Goal: Task Accomplishment & Management: Manage account settings

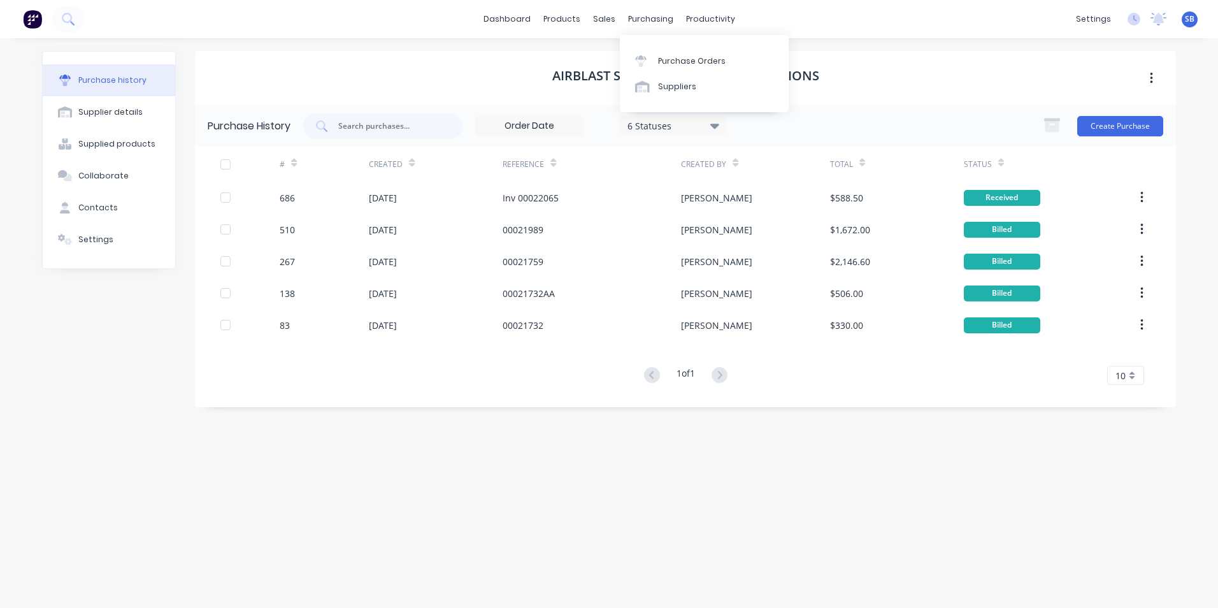
click at [655, 29] on div "dashboard products sales purchasing productivity dashboard products Product Cat…" at bounding box center [609, 19] width 1218 height 38
click at [647, 18] on div "purchasing" at bounding box center [651, 19] width 58 height 19
click at [624, 60] on link "Sales Orders" at bounding box center [671, 60] width 169 height 25
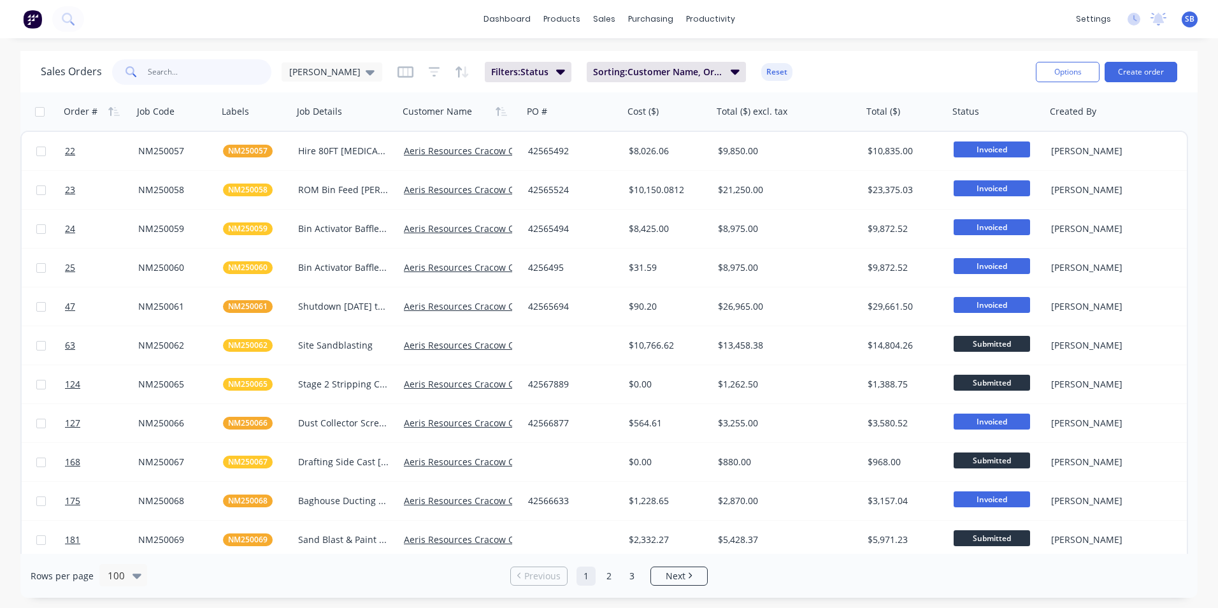
click at [215, 66] on input "text" at bounding box center [210, 71] width 124 height 25
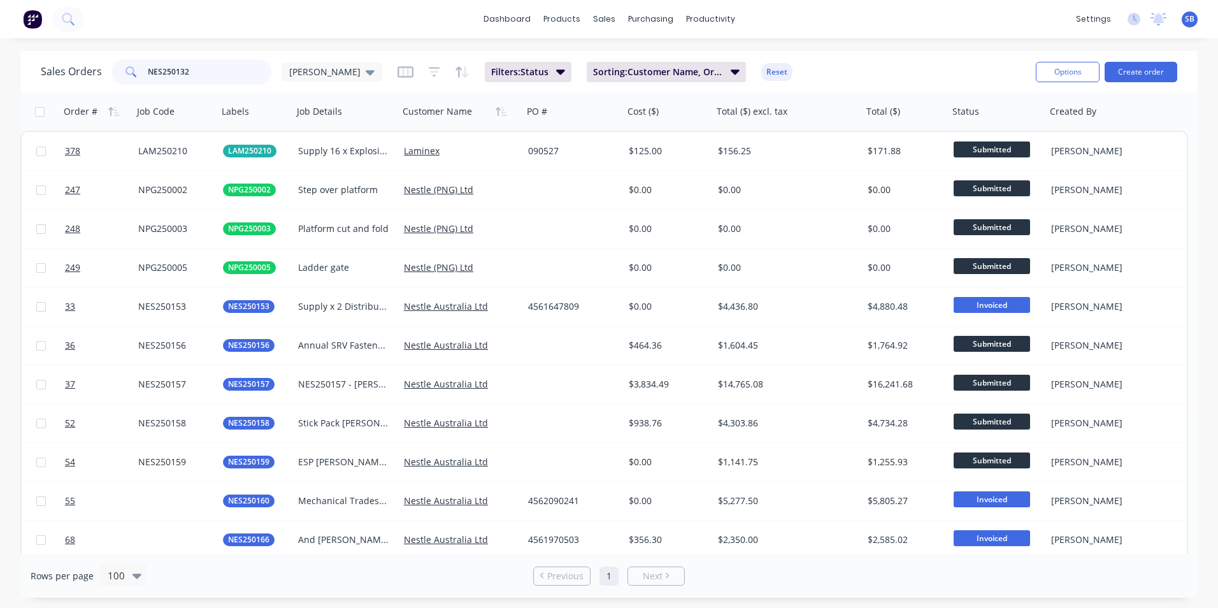
type input "NES250132"
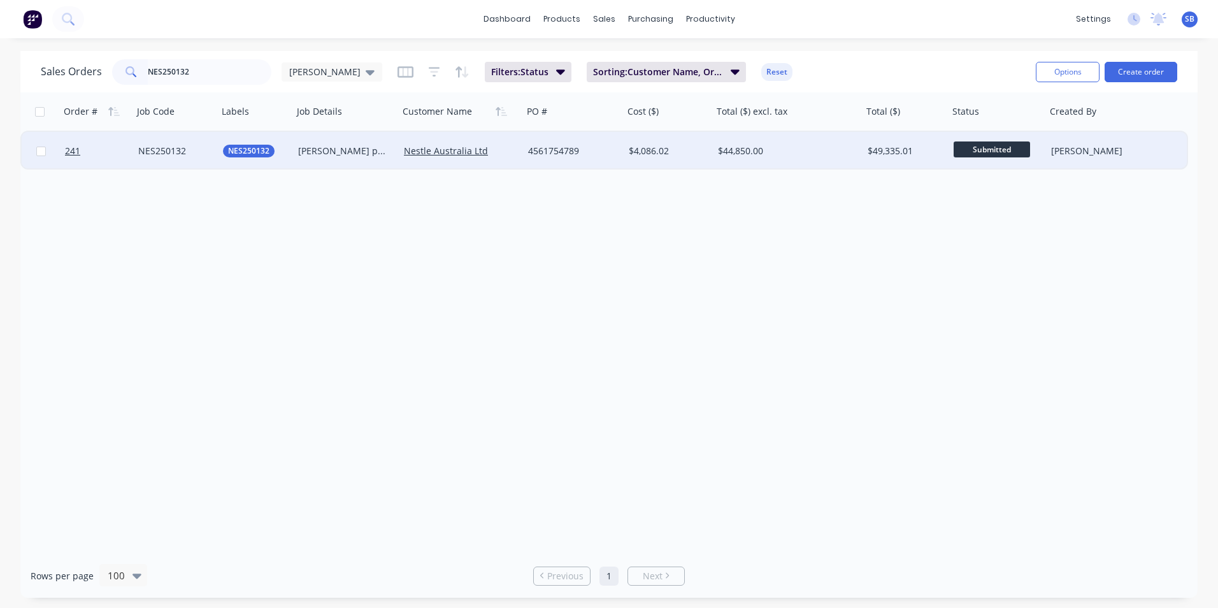
click at [893, 154] on div "$49,335.01" at bounding box center [904, 151] width 72 height 13
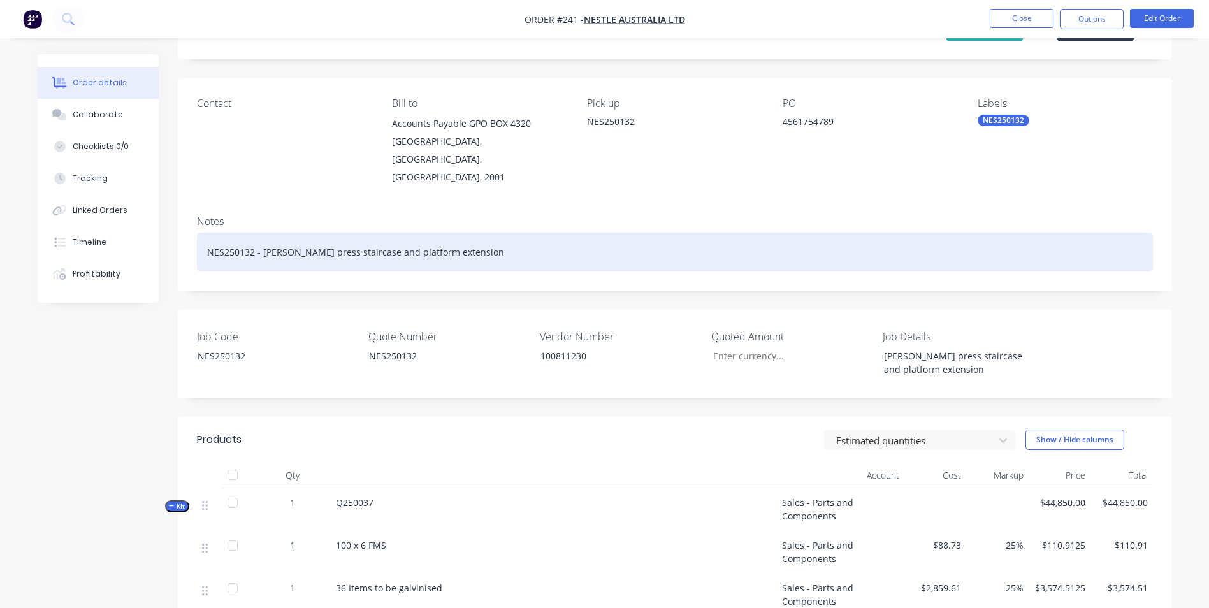
scroll to position [191, 0]
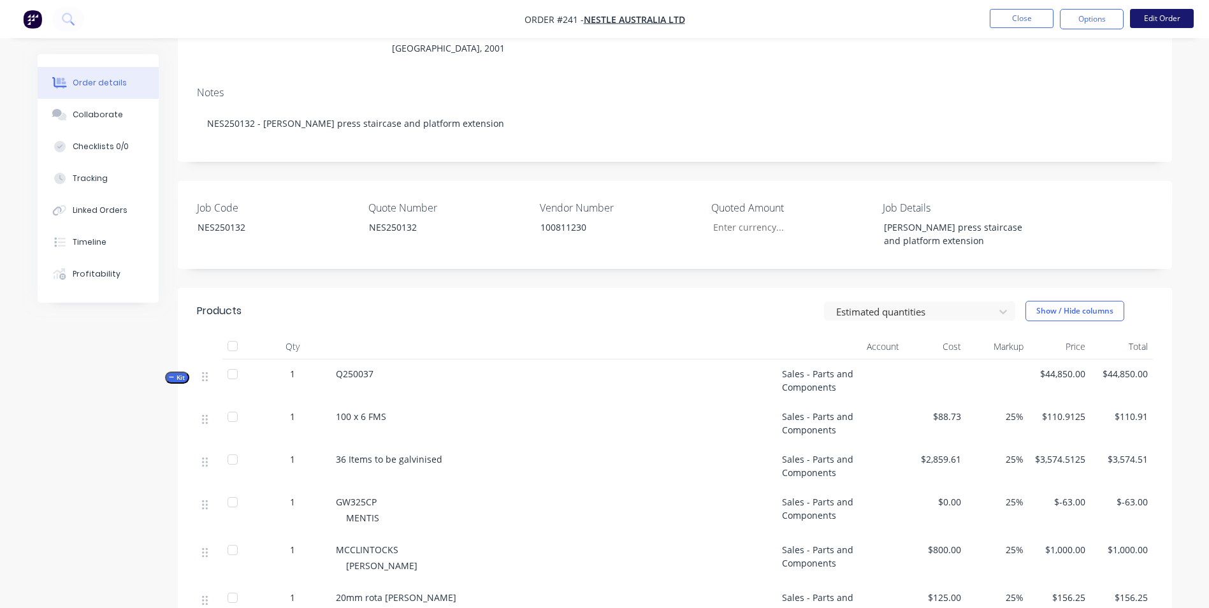
click at [1147, 20] on button "Edit Order" at bounding box center [1162, 18] width 64 height 19
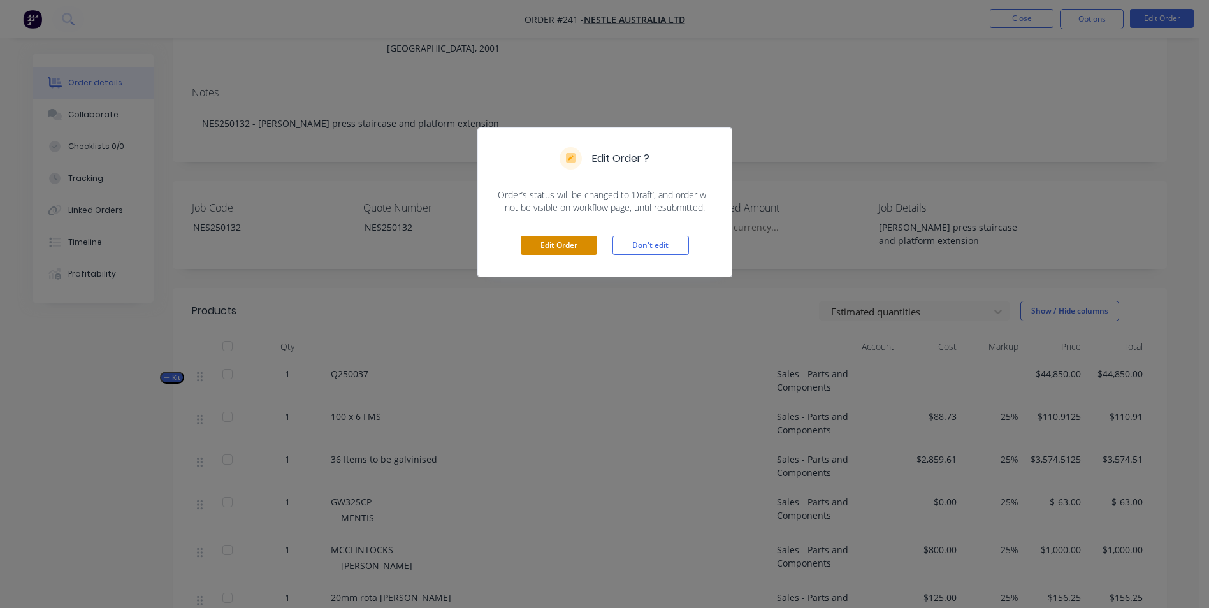
click at [531, 239] on button "Edit Order" at bounding box center [559, 245] width 76 height 19
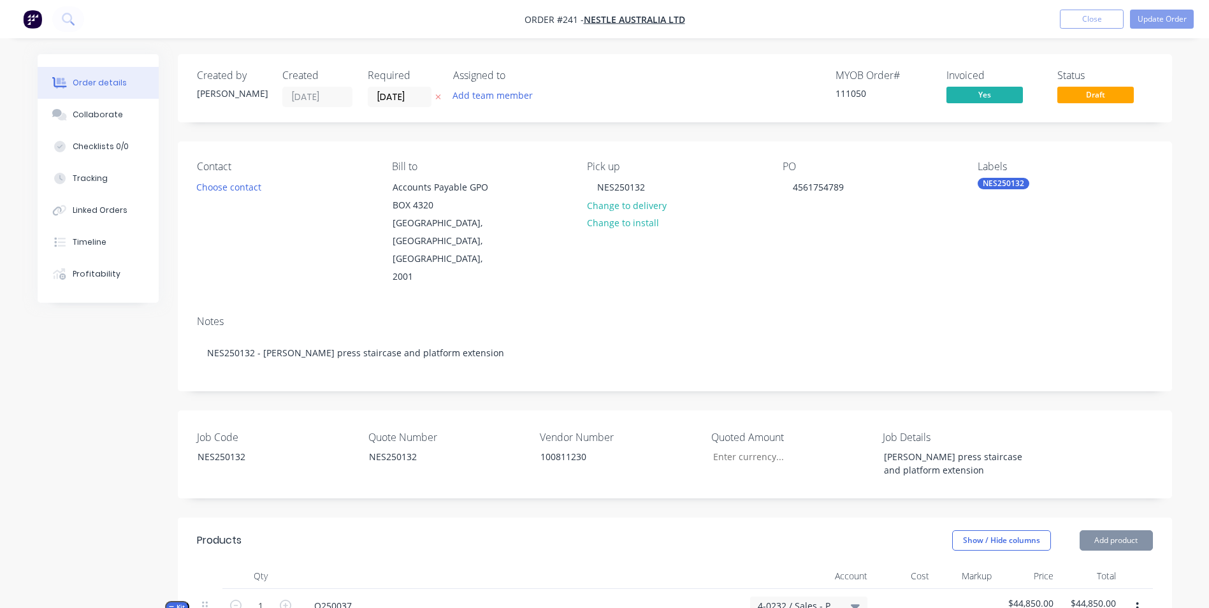
scroll to position [382, 0]
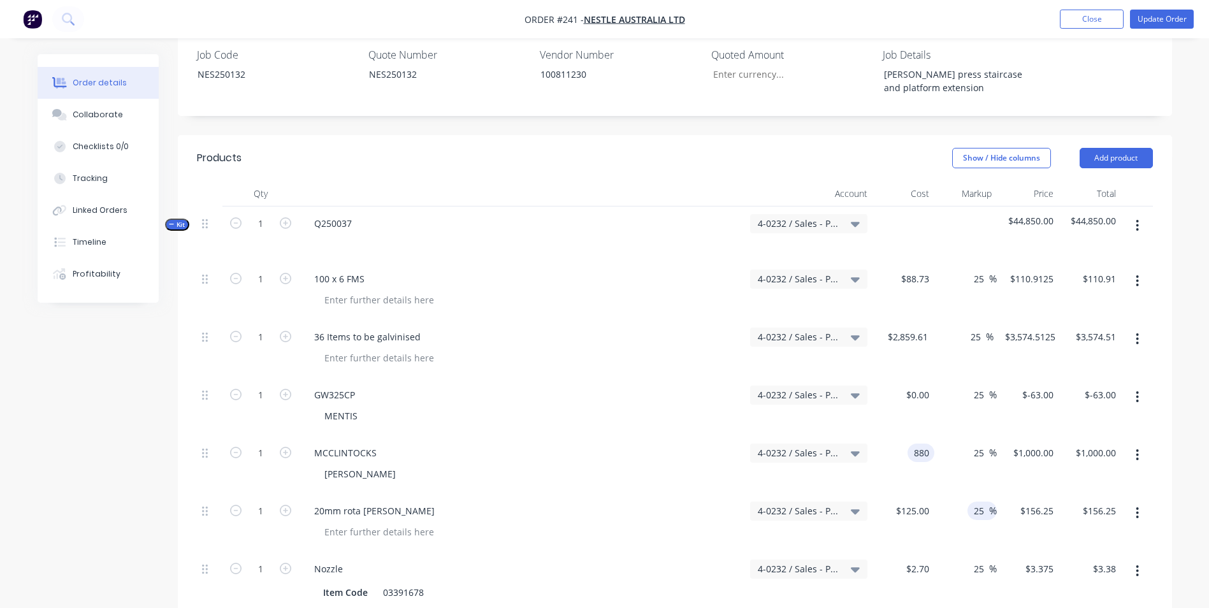
type input "$880.00"
type input "$1,100.00"
click at [982, 501] on input "25" at bounding box center [980, 510] width 17 height 18
click at [914, 454] on div "$880.00 $880.00" at bounding box center [903, 465] width 62 height 58
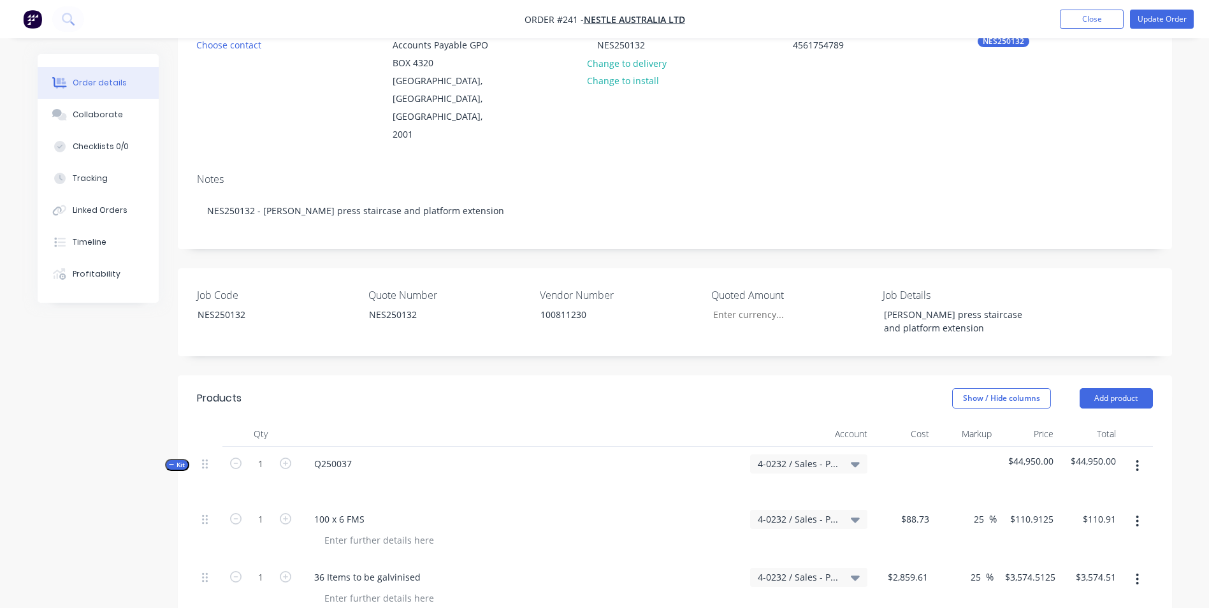
scroll to position [0, 0]
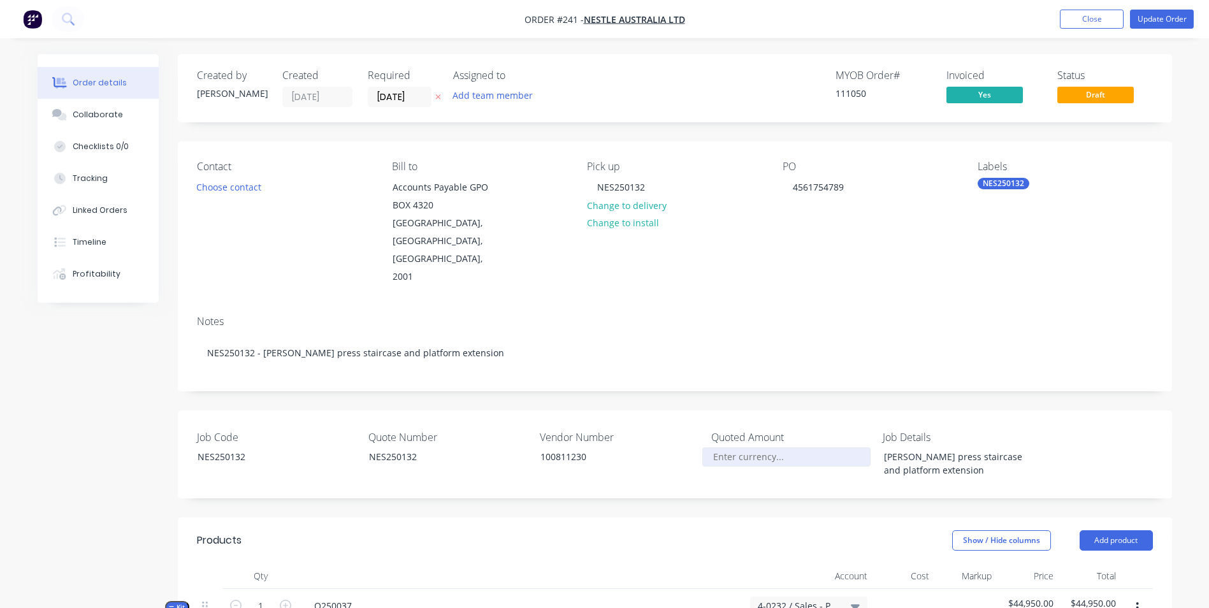
click at [774, 447] on input "Job Code" at bounding box center [786, 456] width 168 height 19
type input "$44,950.00"
click at [790, 530] on div "Show / Hide columns Add product" at bounding box center [775, 540] width 752 height 20
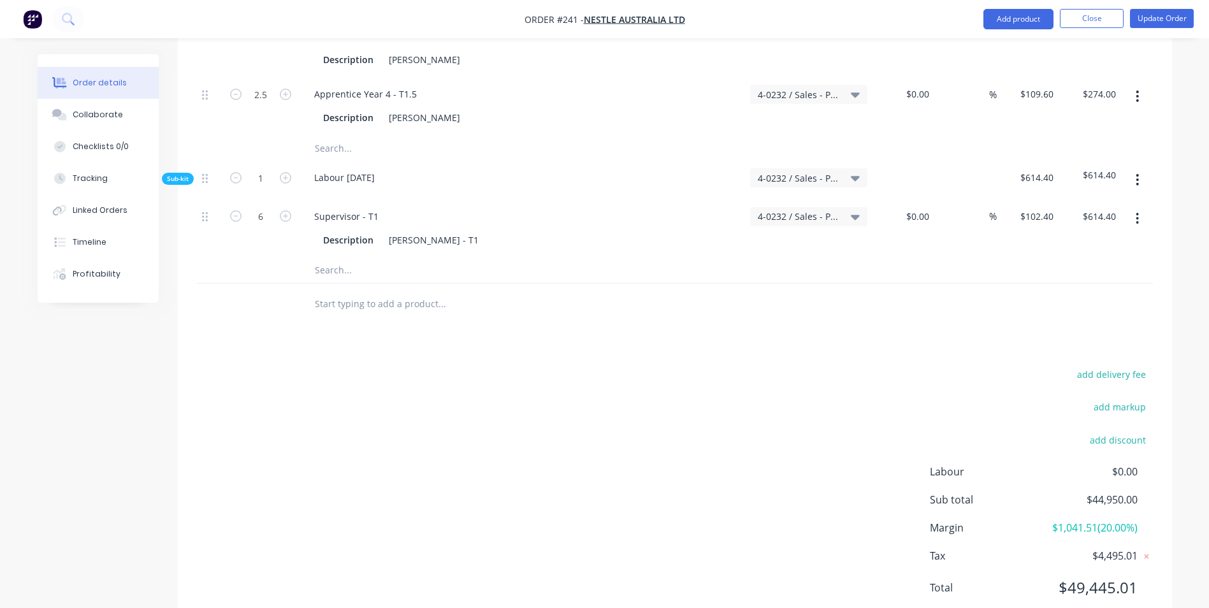
scroll to position [2997, 0]
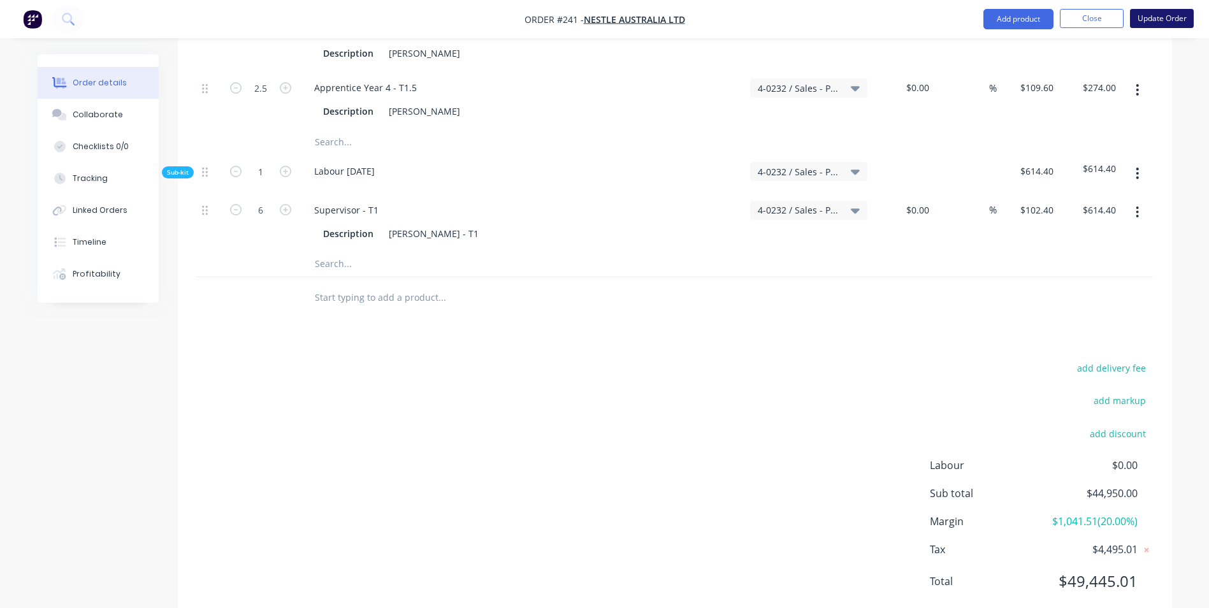
click at [1156, 21] on button "Update Order" at bounding box center [1162, 18] width 64 height 19
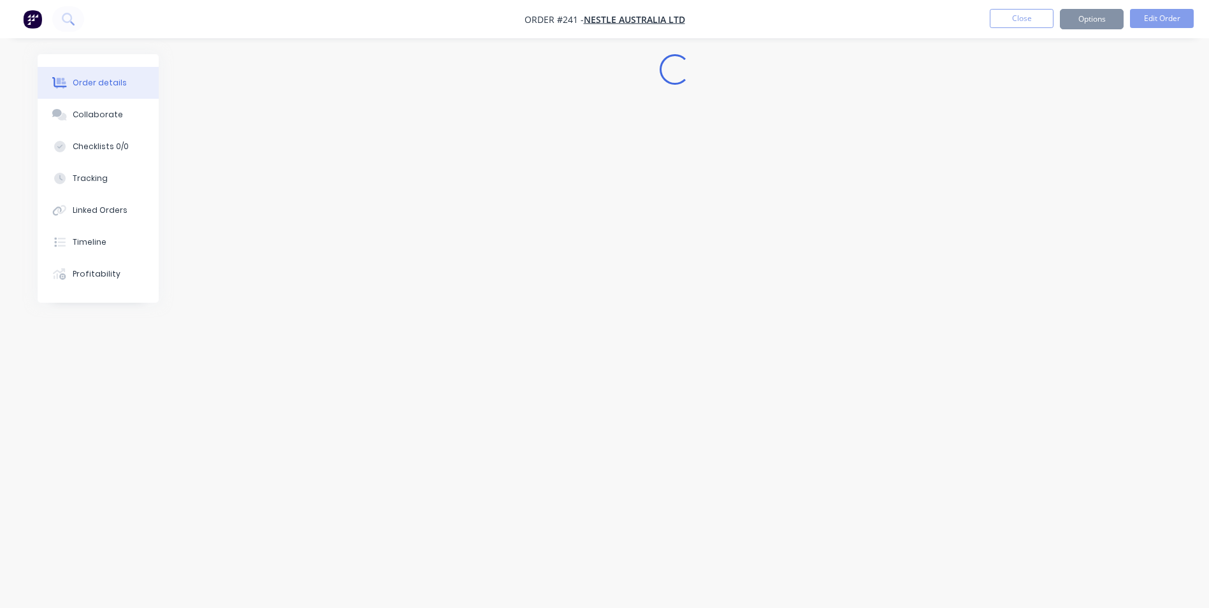
scroll to position [0, 0]
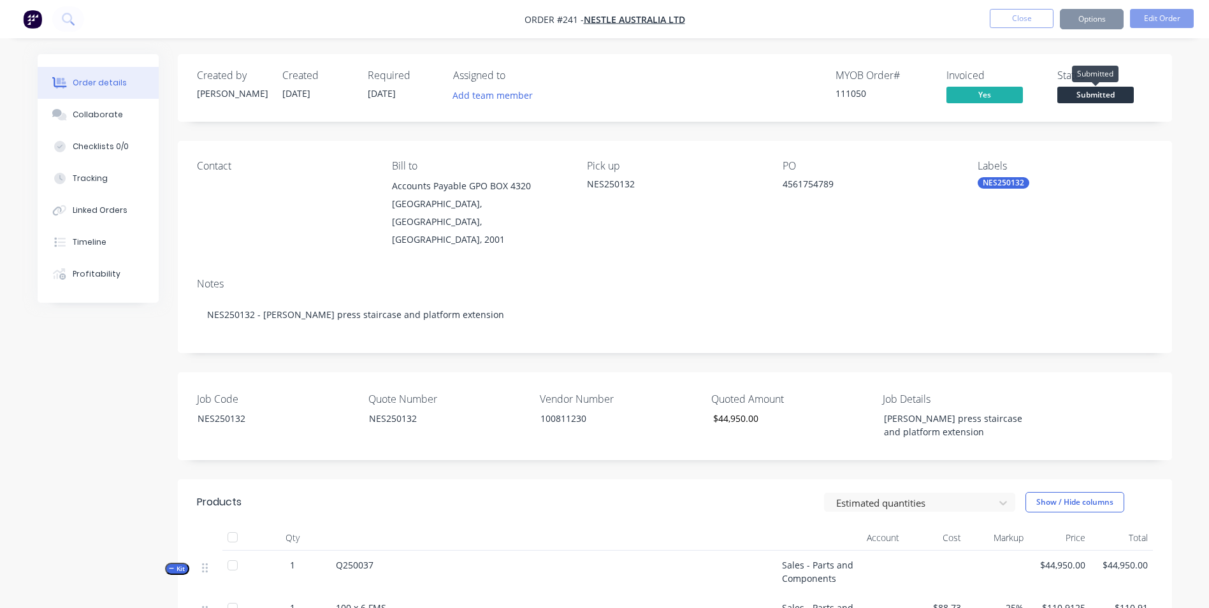
click at [1112, 91] on span "Submitted" at bounding box center [1095, 95] width 76 height 16
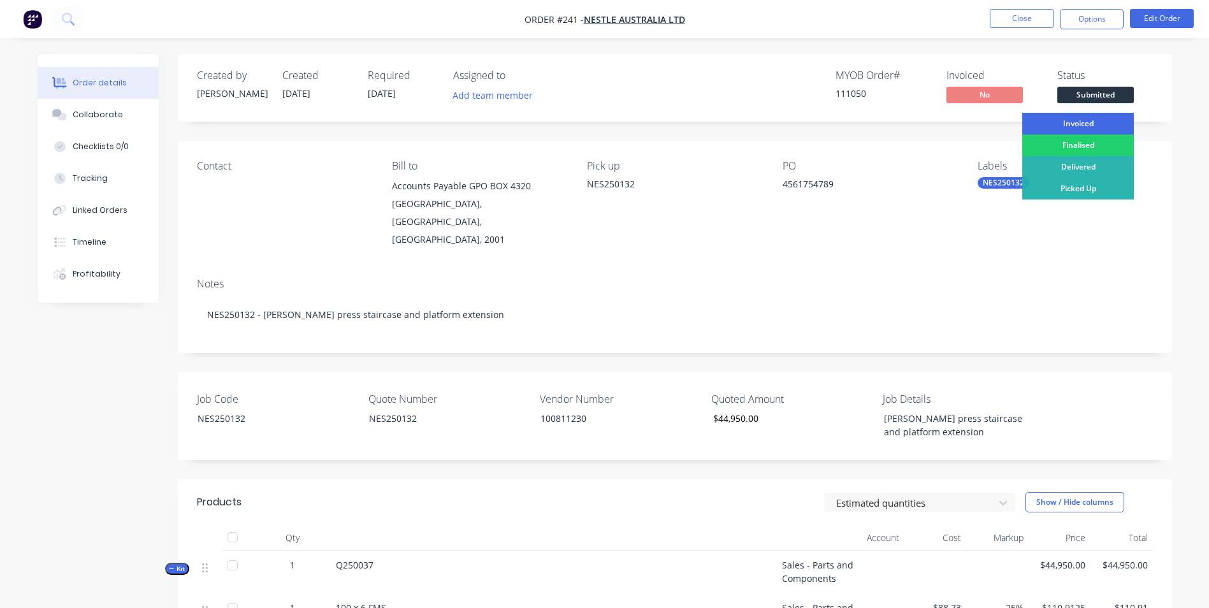
click at [1095, 123] on div "Invoiced" at bounding box center [1077, 124] width 111 height 22
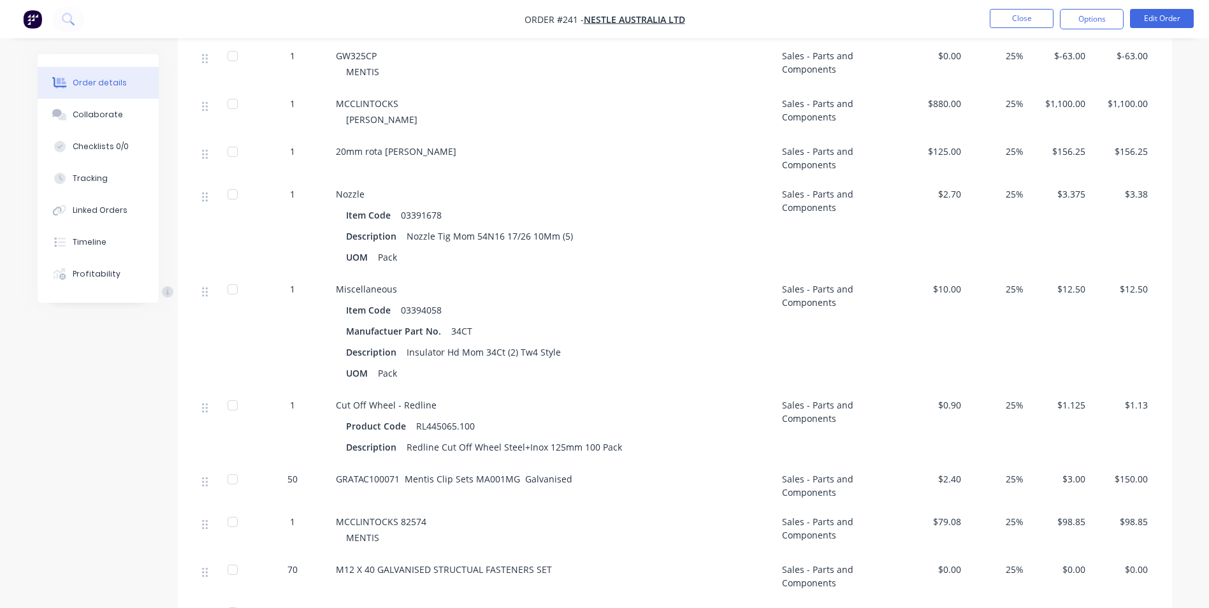
scroll to position [255, 0]
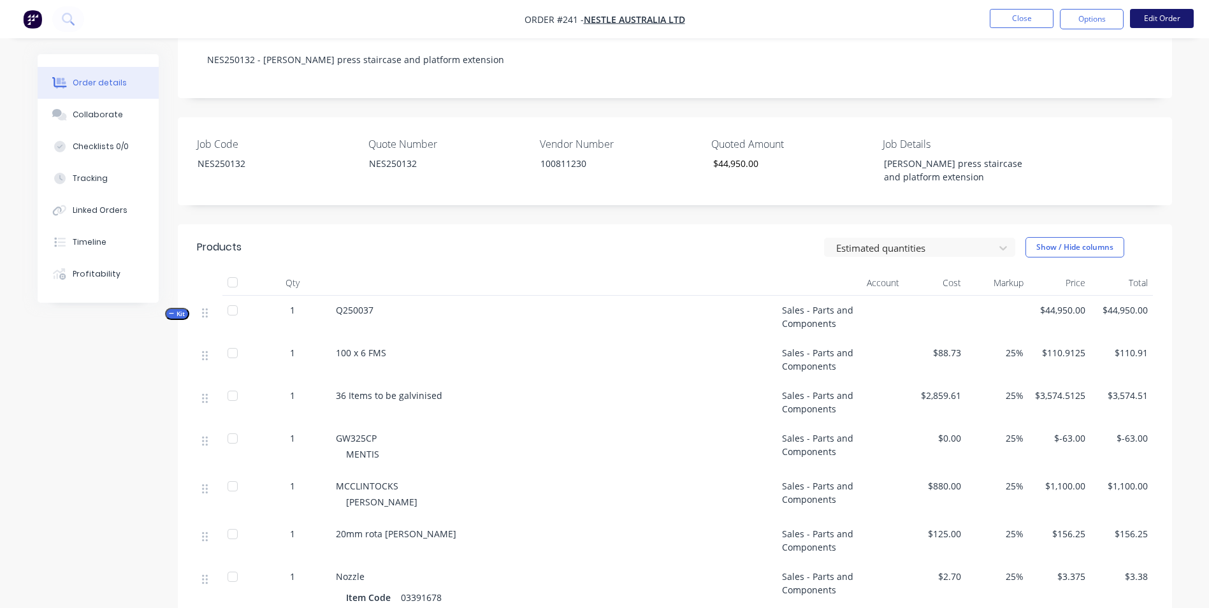
click at [1158, 20] on button "Edit Order" at bounding box center [1162, 18] width 64 height 19
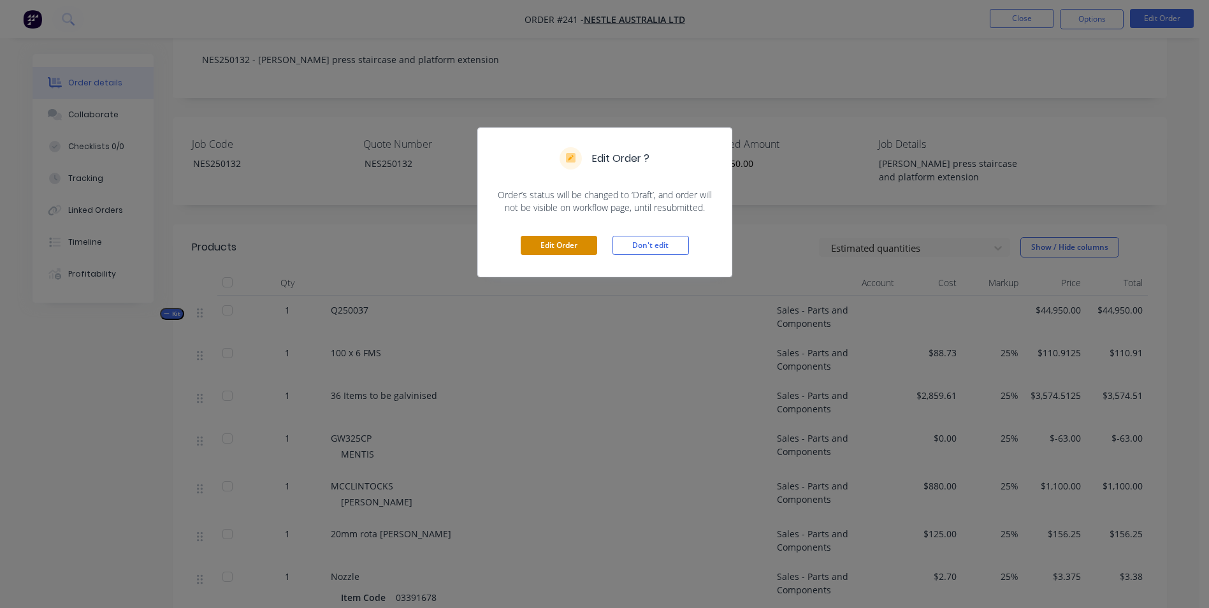
click at [529, 243] on button "Edit Order" at bounding box center [559, 245] width 76 height 19
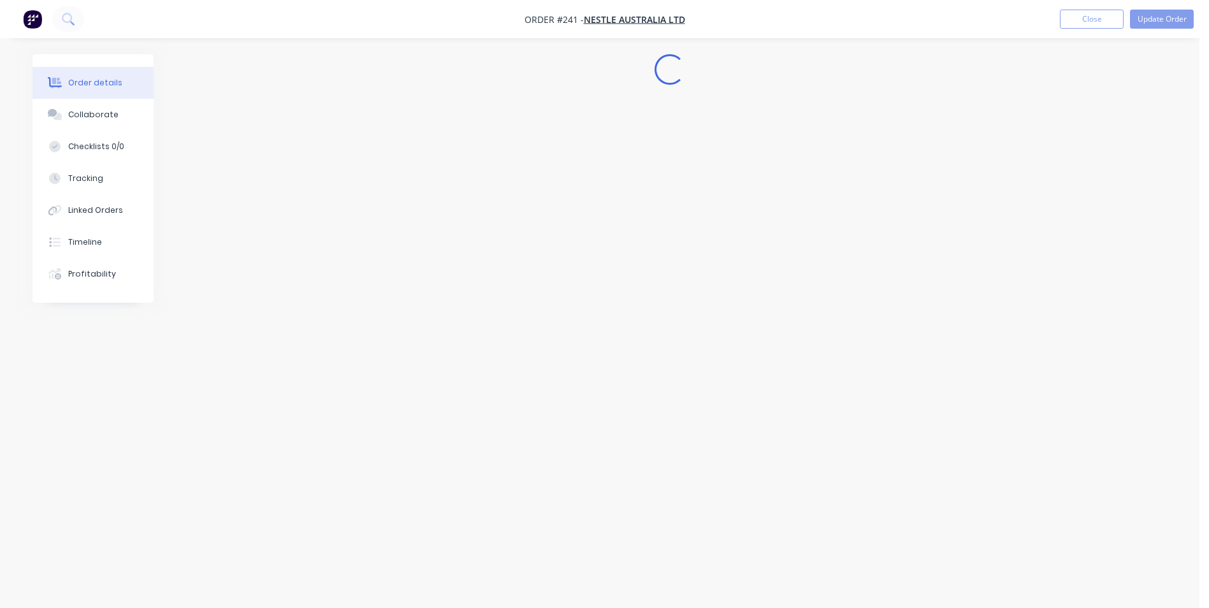
scroll to position [0, 0]
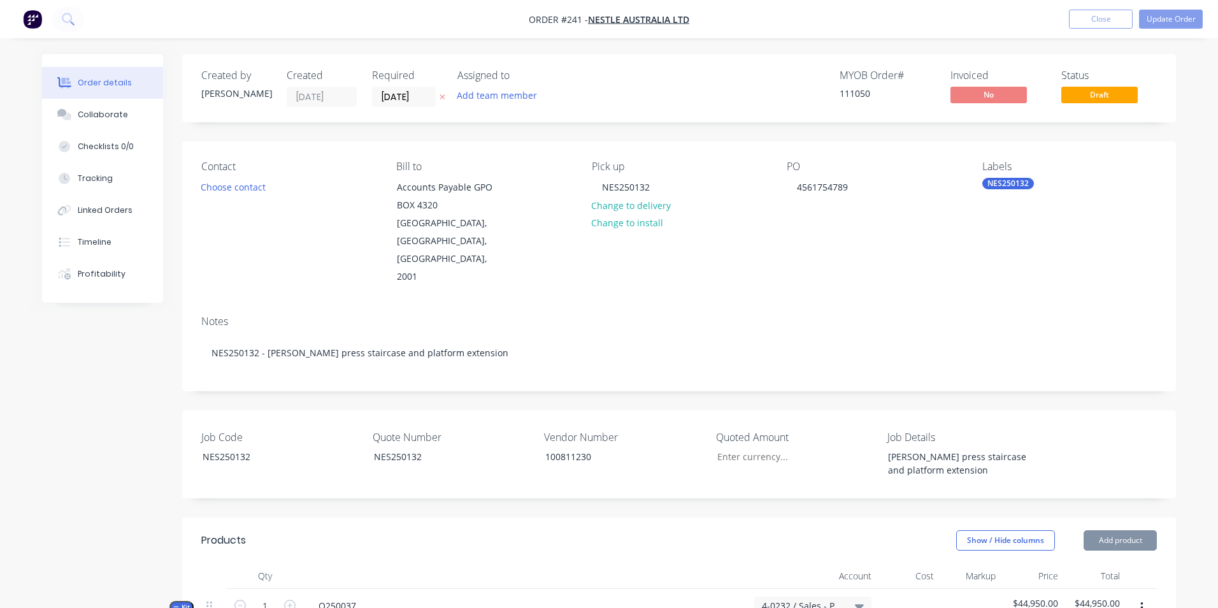
type input "$44,950.00"
click at [1172, 12] on button "Update Order" at bounding box center [1162, 19] width 64 height 19
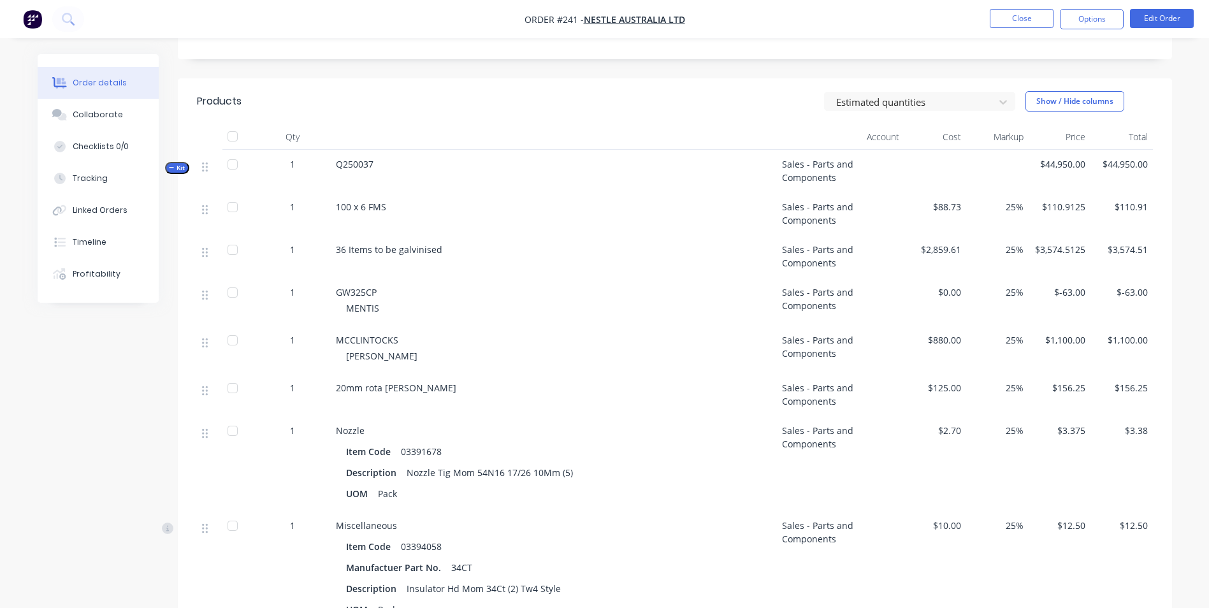
scroll to position [82, 0]
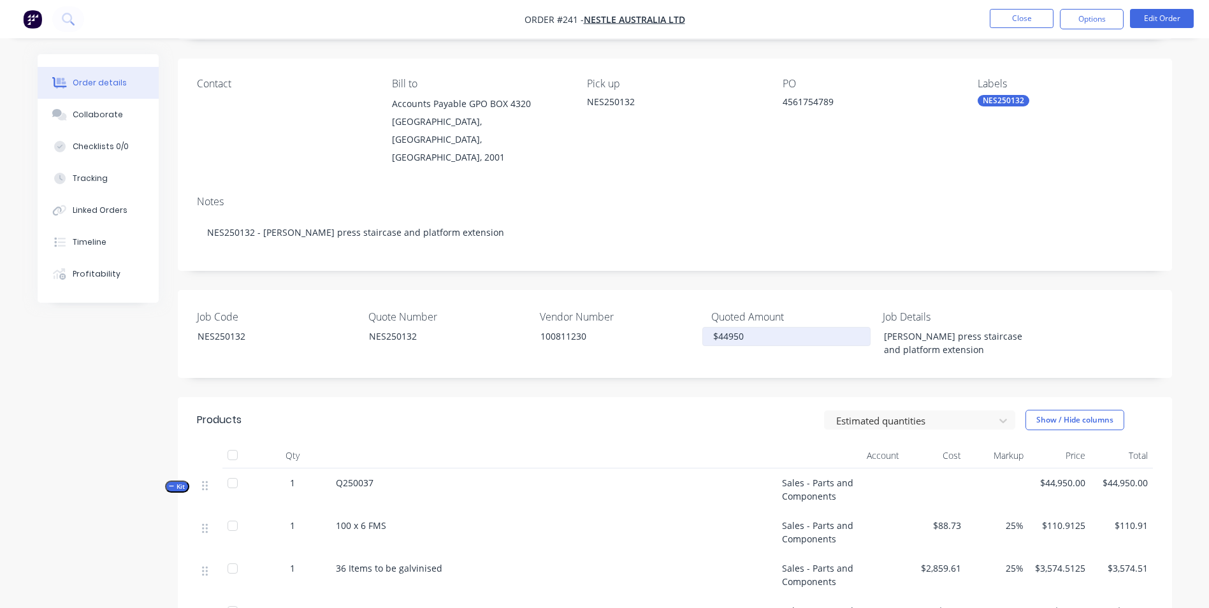
click at [735, 327] on input "$44950" at bounding box center [786, 336] width 168 height 19
type input "$44,850.00"
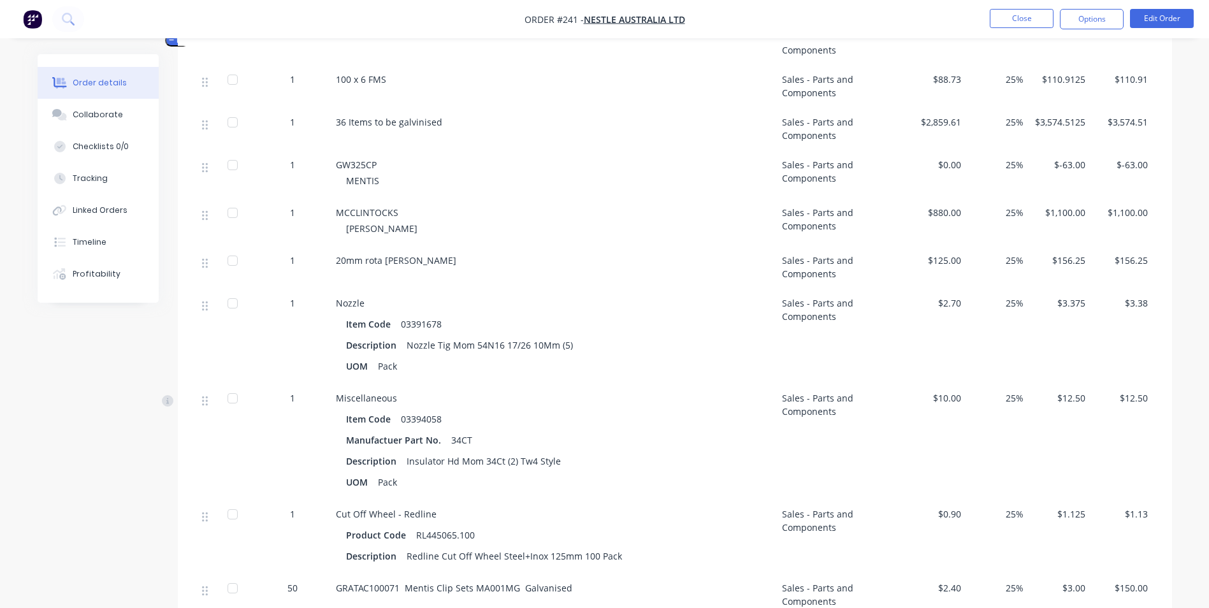
click at [949, 158] on span "$0.00" at bounding box center [935, 164] width 52 height 13
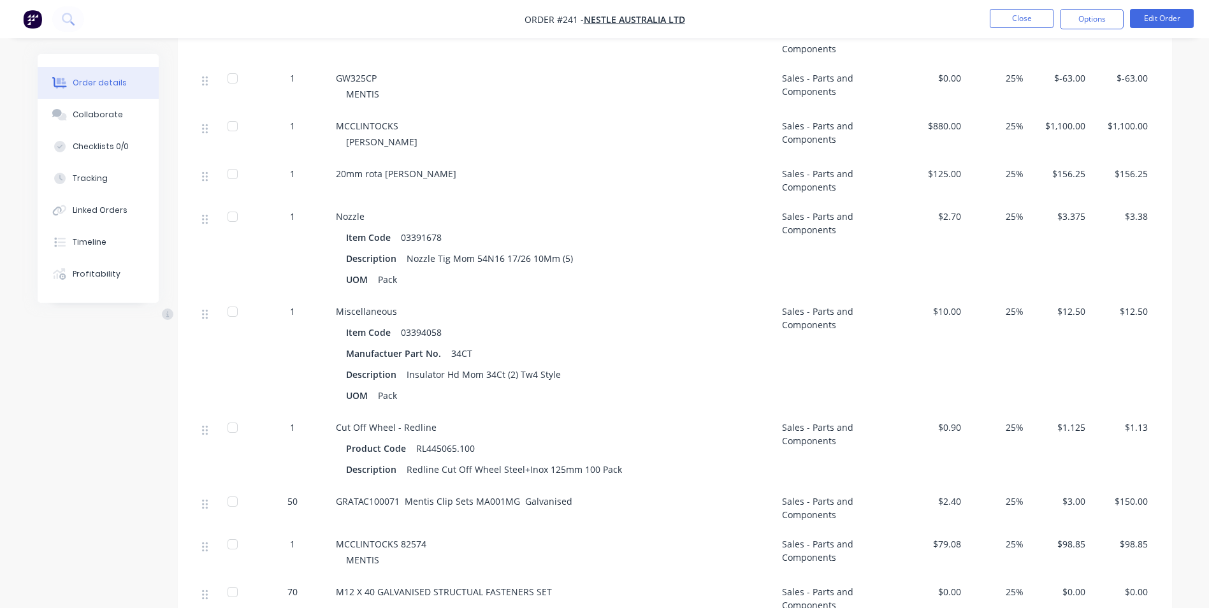
scroll to position [847, 0]
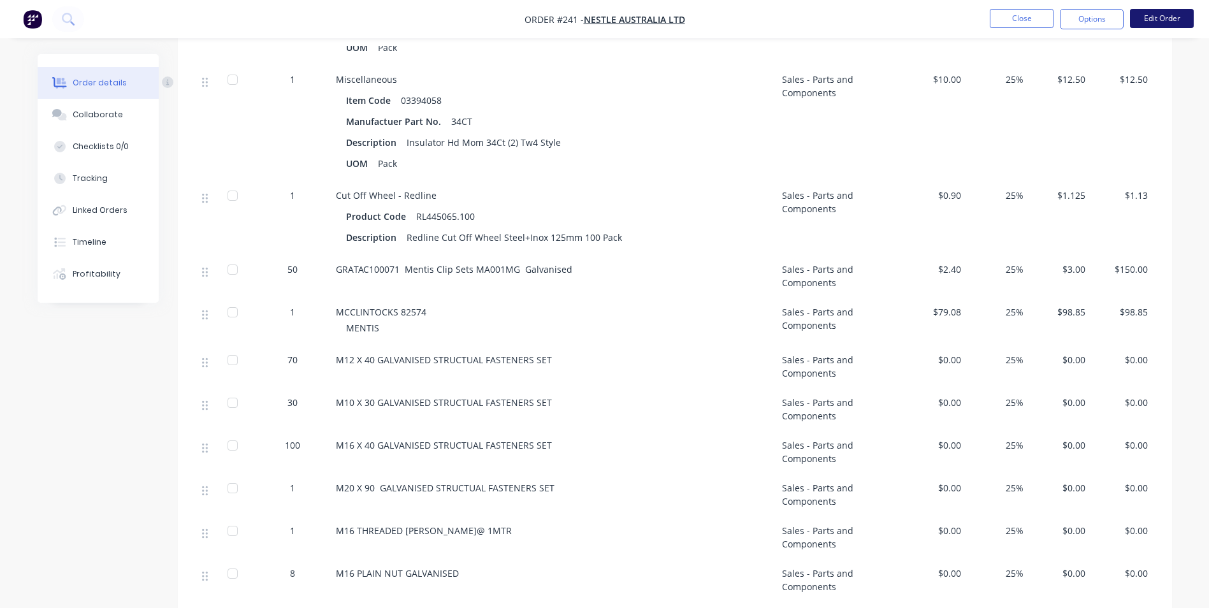
click at [1177, 22] on button "Edit Order" at bounding box center [1162, 18] width 64 height 19
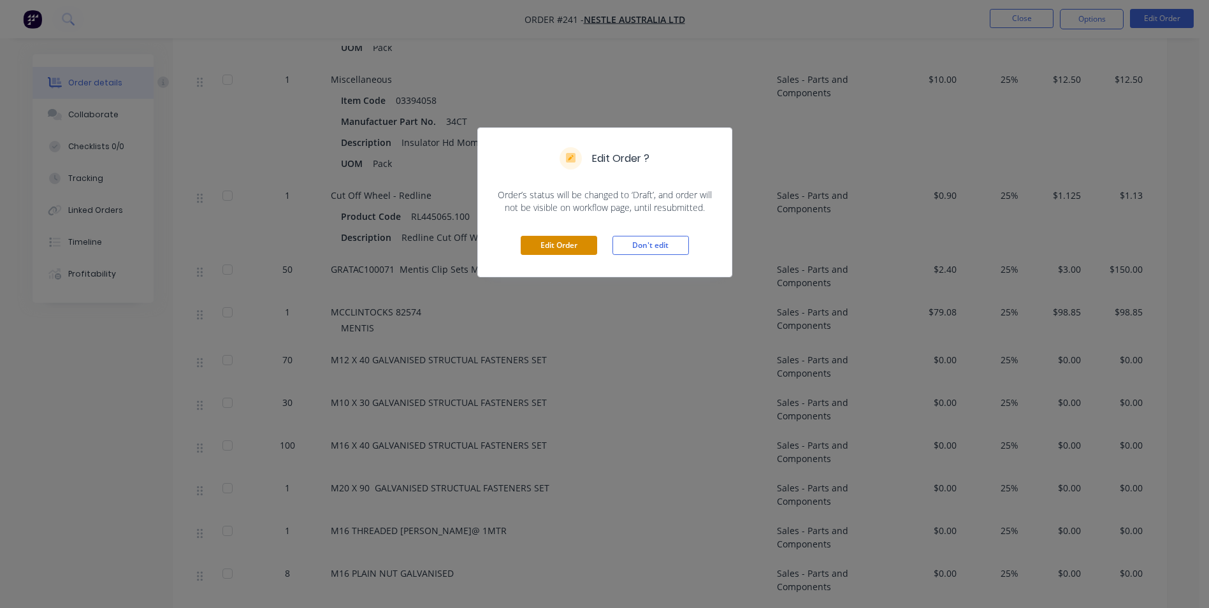
click at [542, 247] on button "Edit Order" at bounding box center [559, 245] width 76 height 19
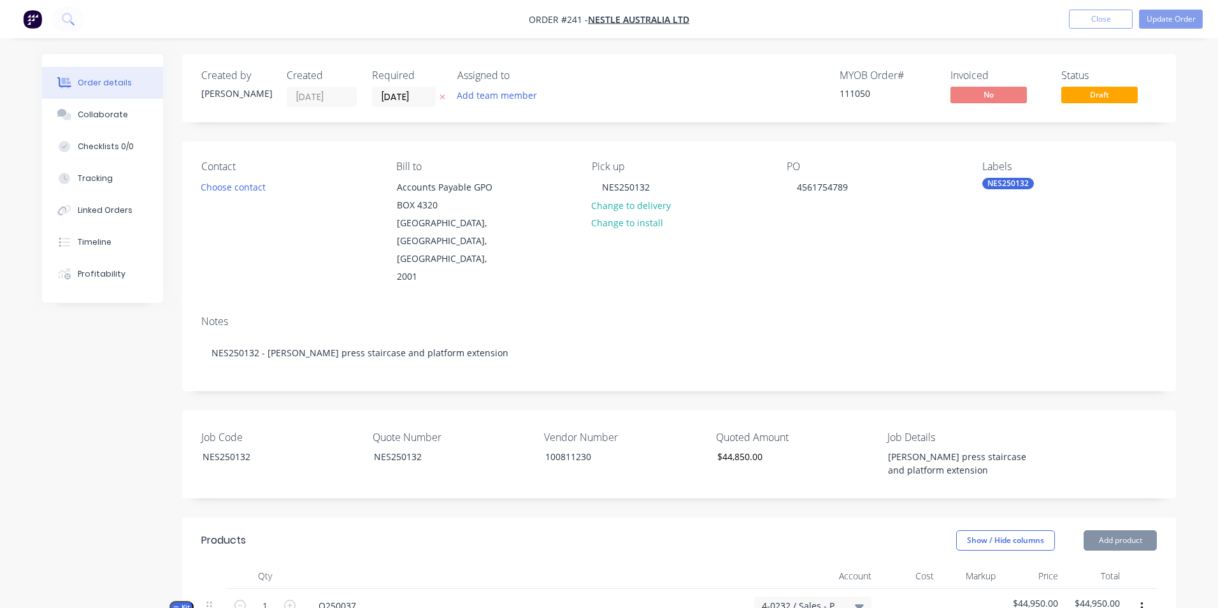
type input "$44,850.00"
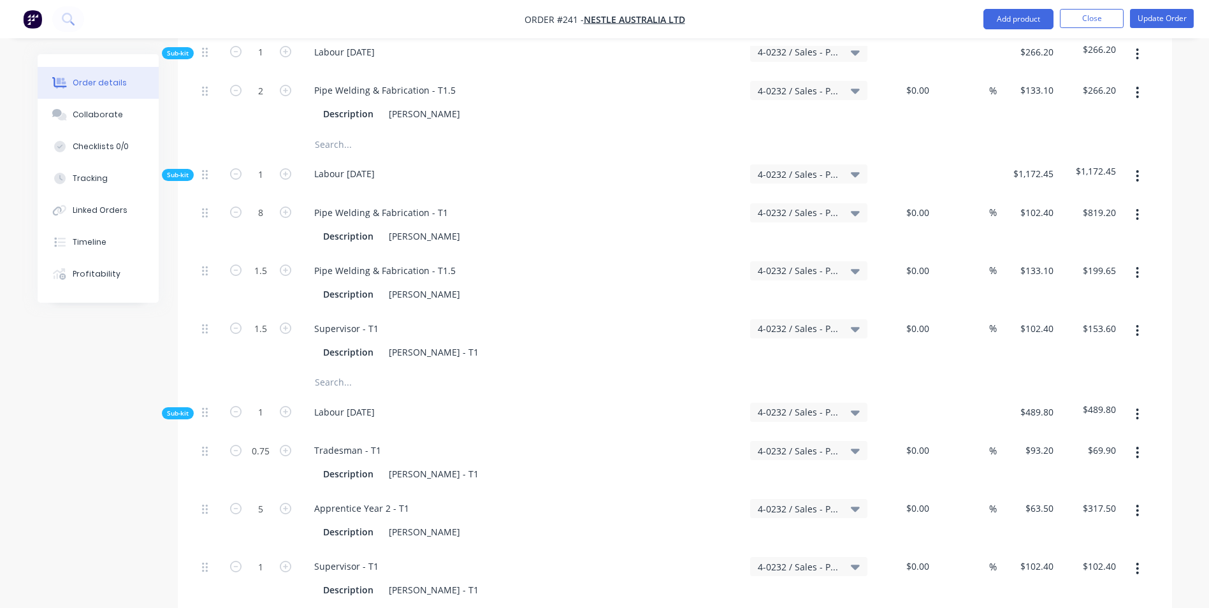
scroll to position [1720, 0]
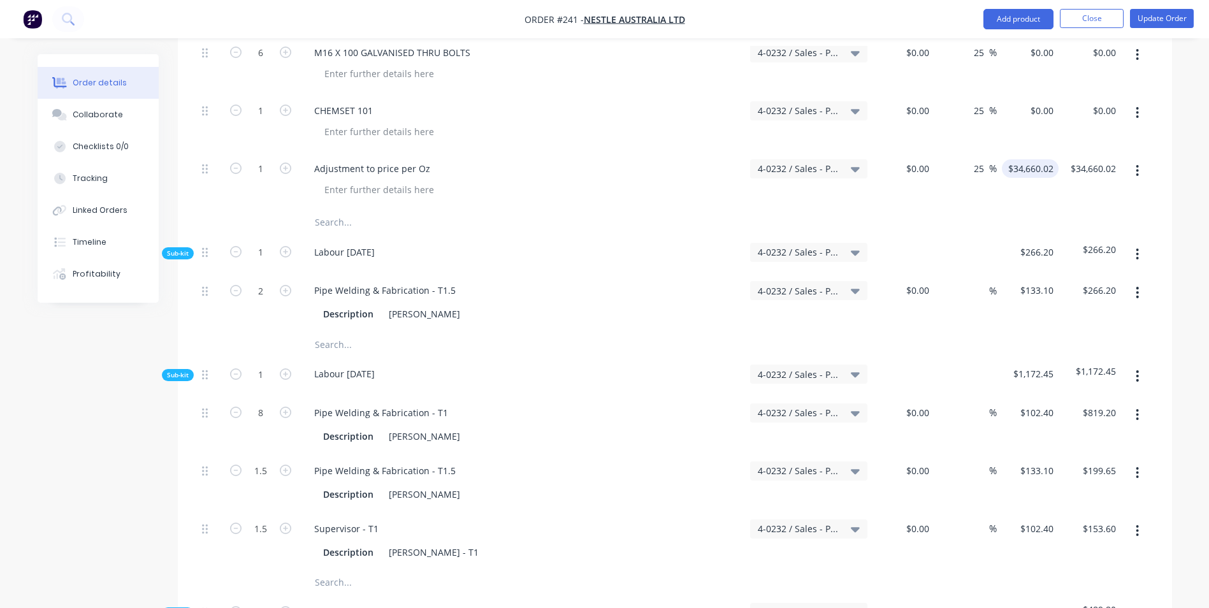
type input "34660.02"
click at [1029, 159] on input "34660.02" at bounding box center [1036, 168] width 45 height 18
click at [1030, 159] on input "34660.02" at bounding box center [1036, 168] width 45 height 18
type input "$34,560.02"
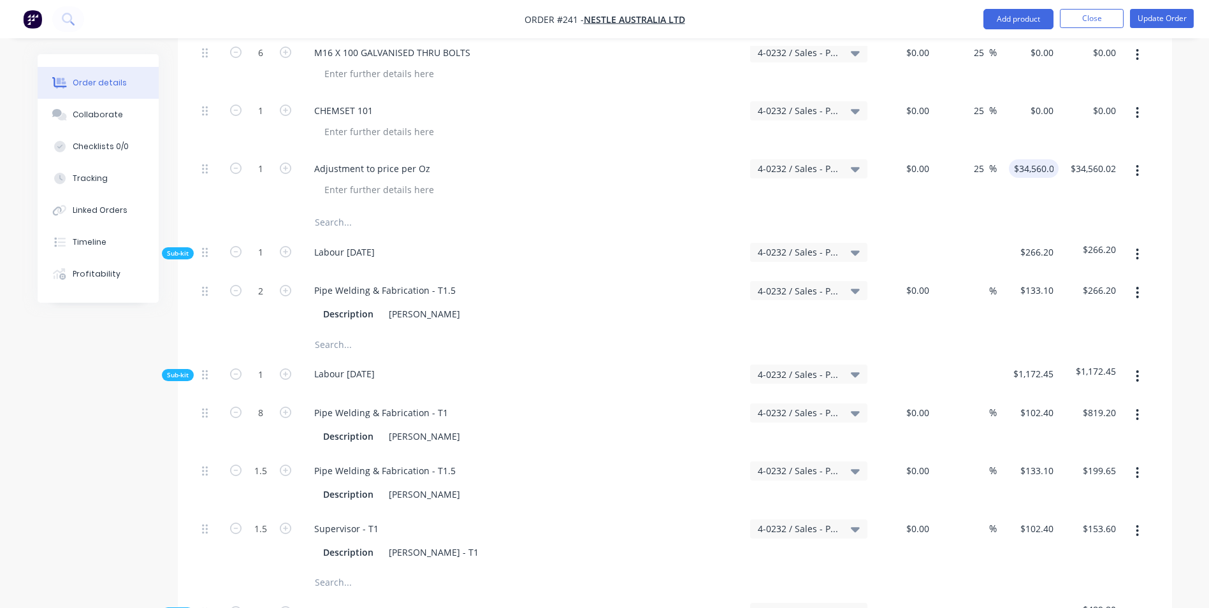
click at [1034, 170] on div "$34,560.02 34560.02" at bounding box center [1027, 181] width 62 height 58
click at [972, 159] on input "25" at bounding box center [980, 168] width 17 height 18
type input "5"
type input "$0.00"
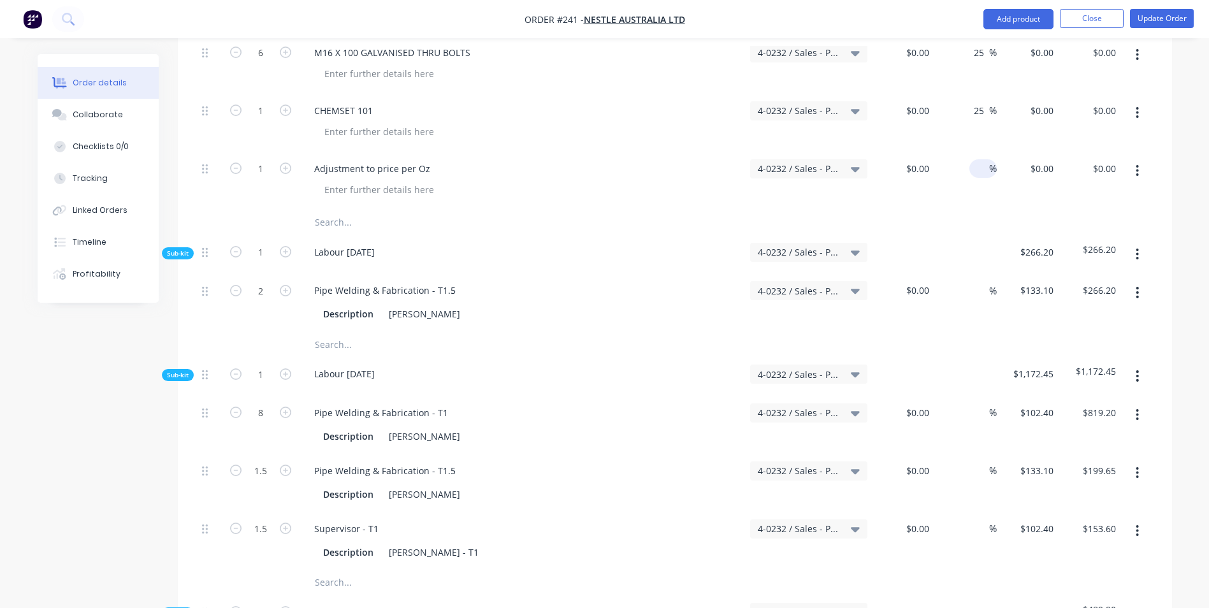
click at [1001, 166] on div "$0.00 $34,560.02" at bounding box center [1027, 181] width 62 height 58
click at [1055, 152] on div "1 Adjustment to price per Oz 4-0232 / Sales - Parts and Components $0.00 $0.00 …" at bounding box center [675, 181] width 956 height 58
type input "$34,560.02"
click at [1056, 210] on div at bounding box center [675, 222] width 956 height 25
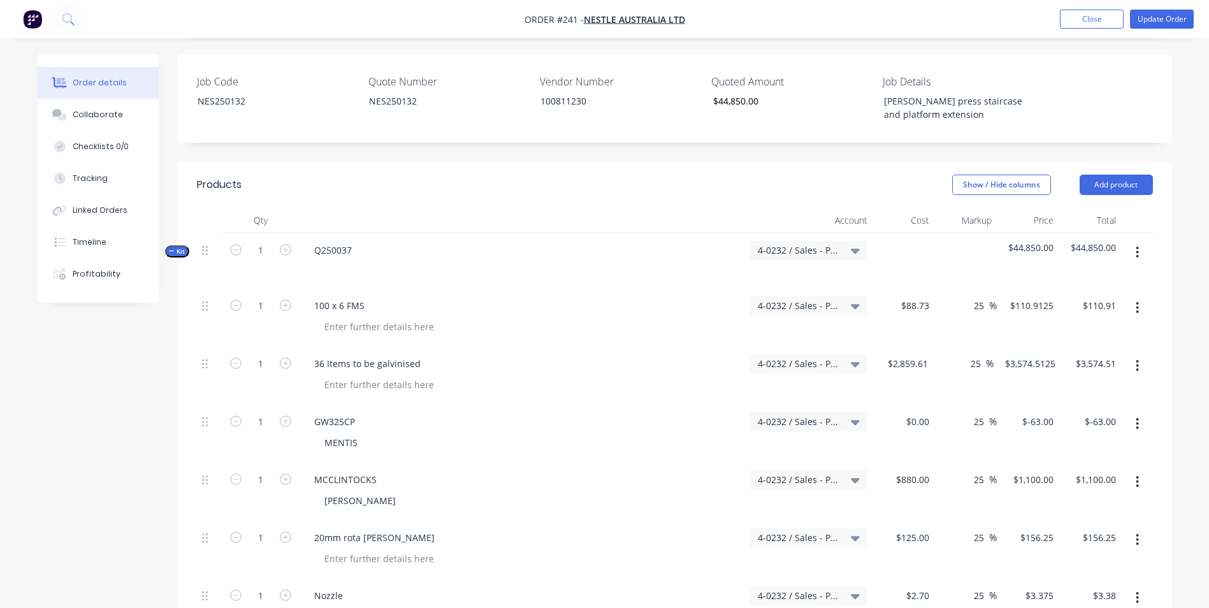
scroll to position [191, 0]
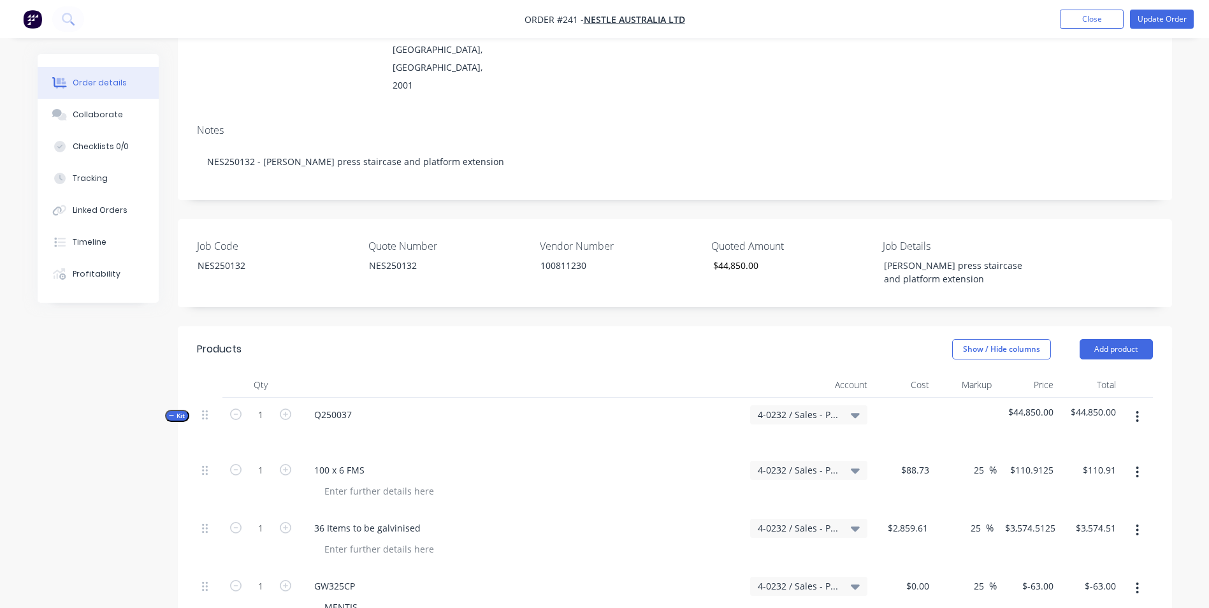
click at [1156, 29] on nav "Order #241 - Nestle Australia Ltd Add product Close Update Order" at bounding box center [604, 19] width 1209 height 38
click at [1156, 24] on button "Update Order" at bounding box center [1162, 19] width 64 height 19
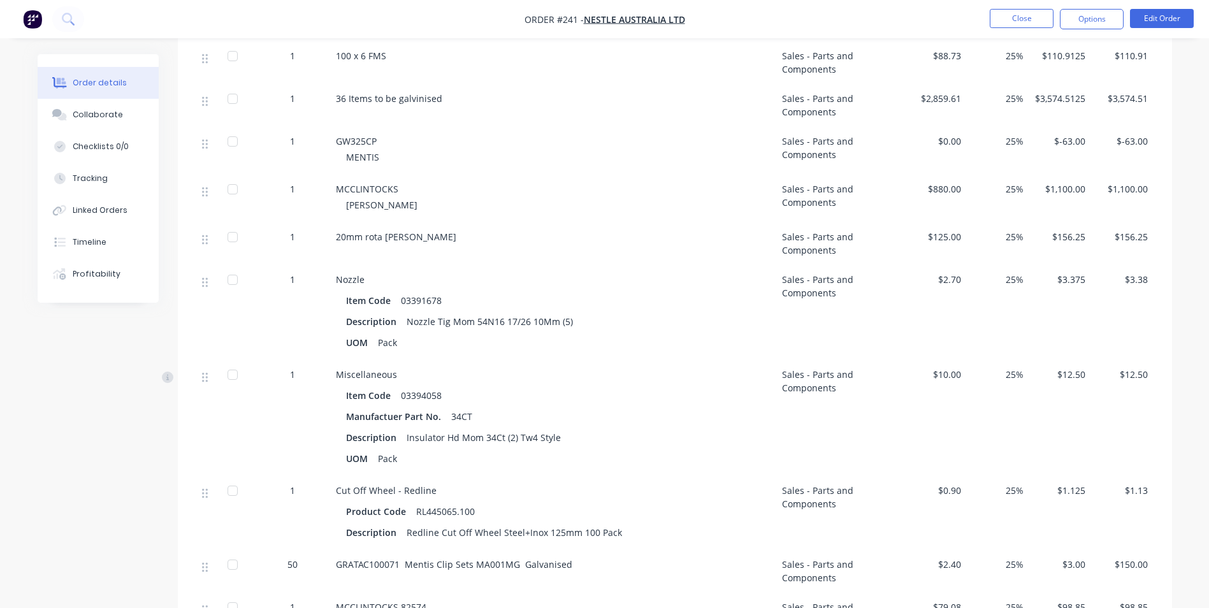
scroll to position [273, 0]
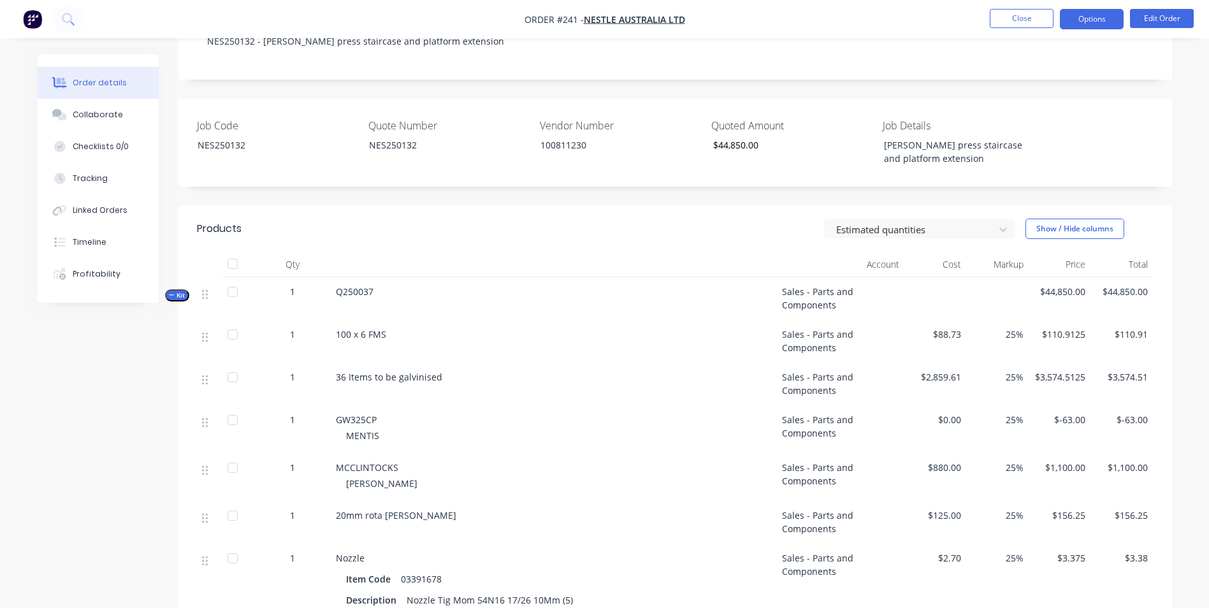
click at [1088, 12] on button "Options" at bounding box center [1092, 19] width 64 height 20
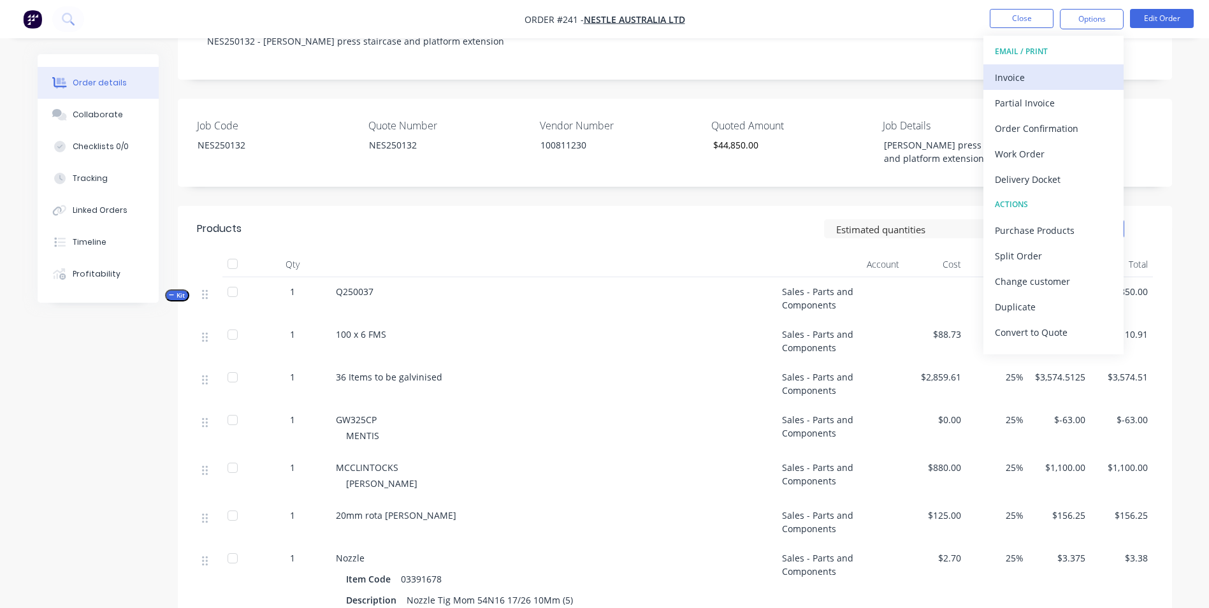
click at [1047, 82] on div "Invoice" at bounding box center [1053, 77] width 117 height 18
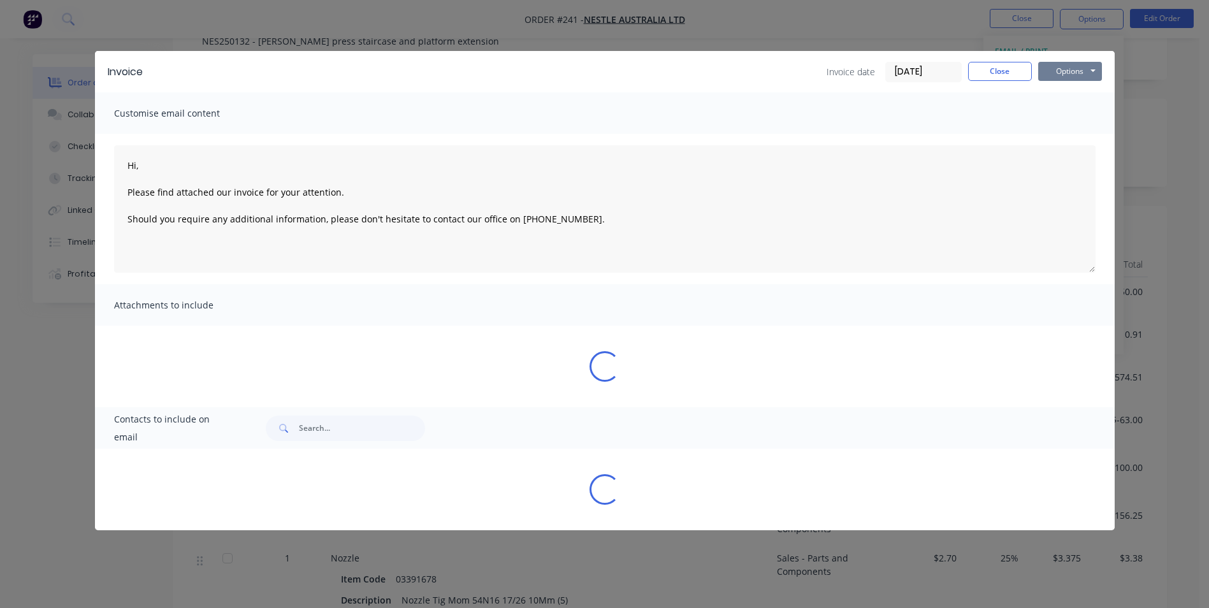
type textarea "Hi, Please find attached our invoice for your attention. Should you require any…"
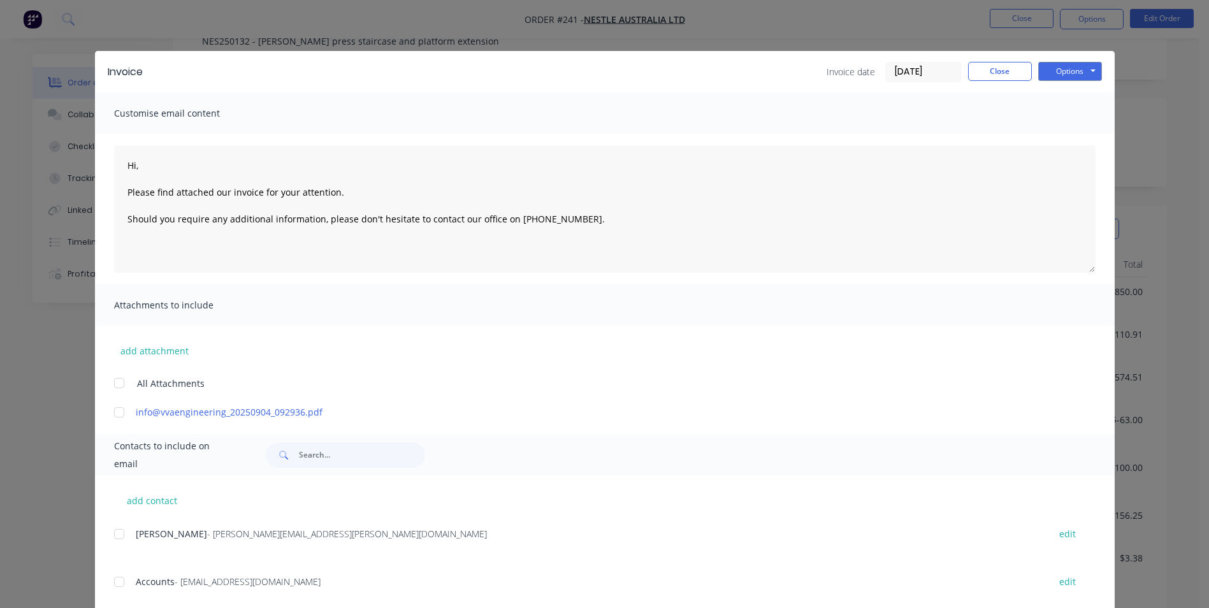
click at [931, 69] on input "[DATE]" at bounding box center [923, 71] width 75 height 19
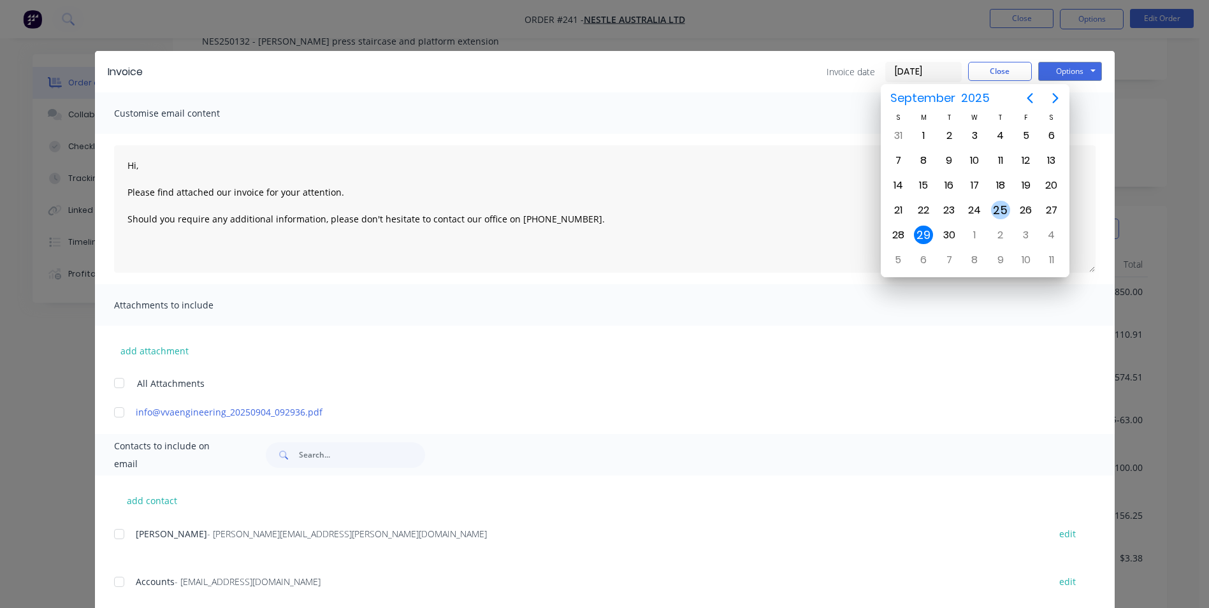
click at [1003, 210] on div "25" at bounding box center [1000, 210] width 19 height 19
type input "[DATE]"
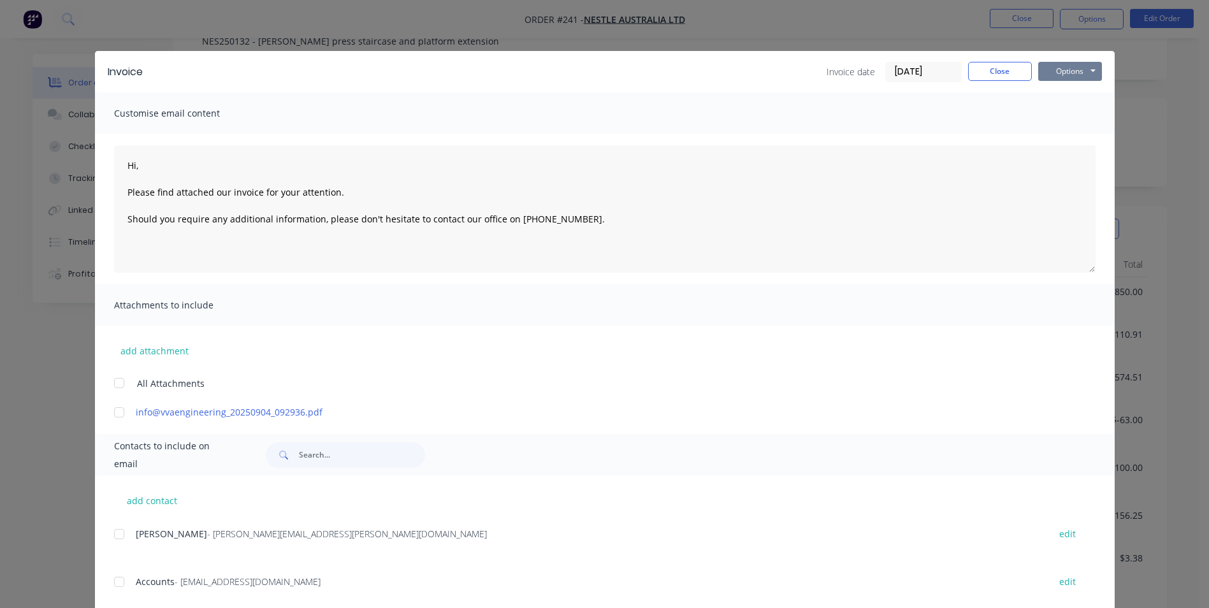
click at [1072, 69] on button "Options" at bounding box center [1070, 71] width 64 height 19
click at [1072, 105] on button "Print" at bounding box center [1079, 114] width 82 height 21
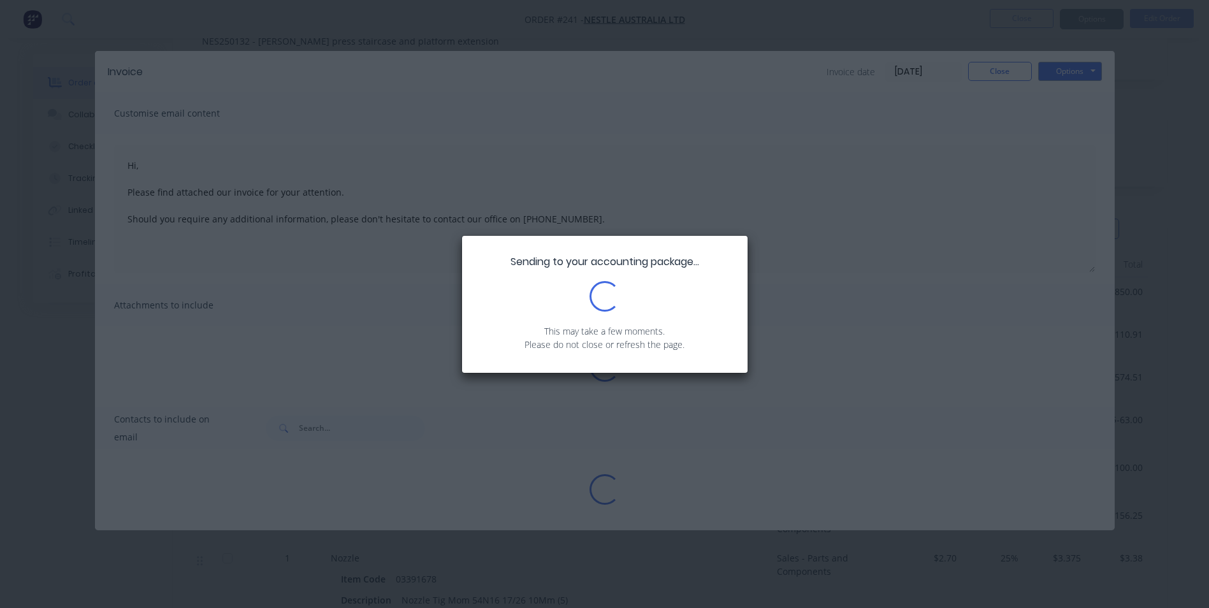
type textarea "Hi, Please find attached our invoice for your attention. Should you require any…"
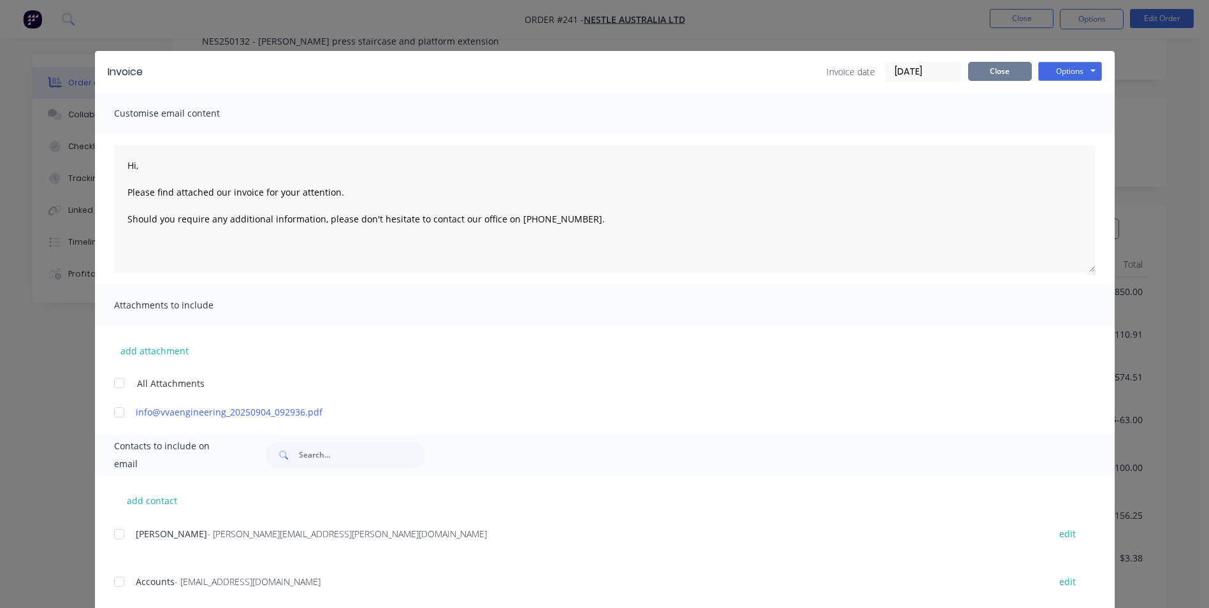
click at [999, 65] on button "Close" at bounding box center [1000, 71] width 64 height 19
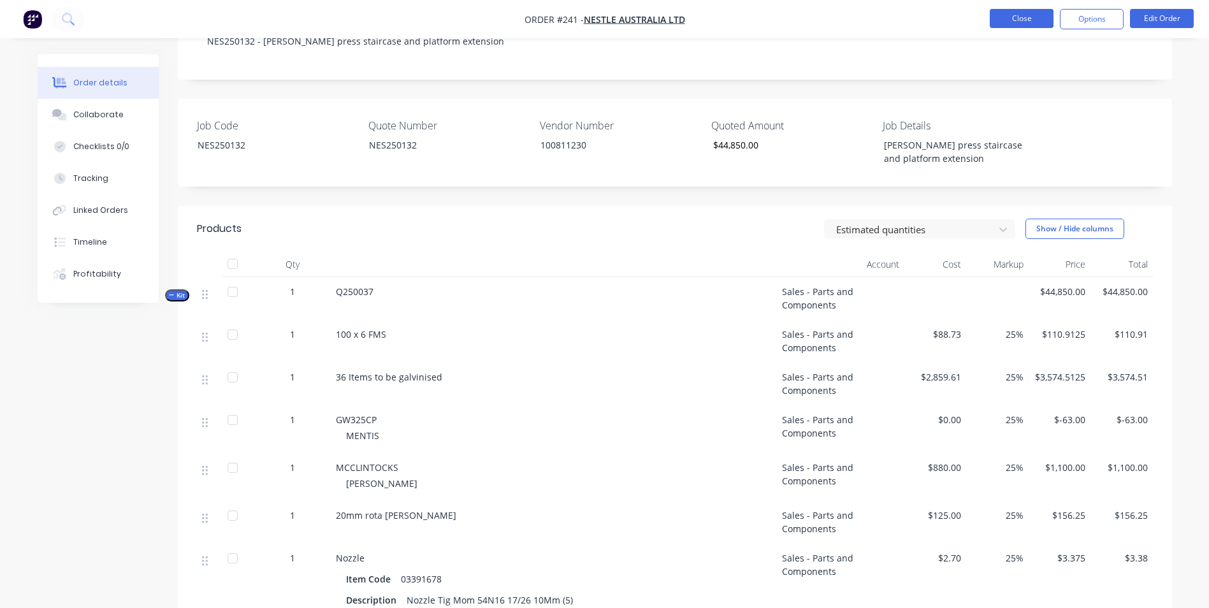
click at [1021, 14] on button "Close" at bounding box center [1021, 18] width 64 height 19
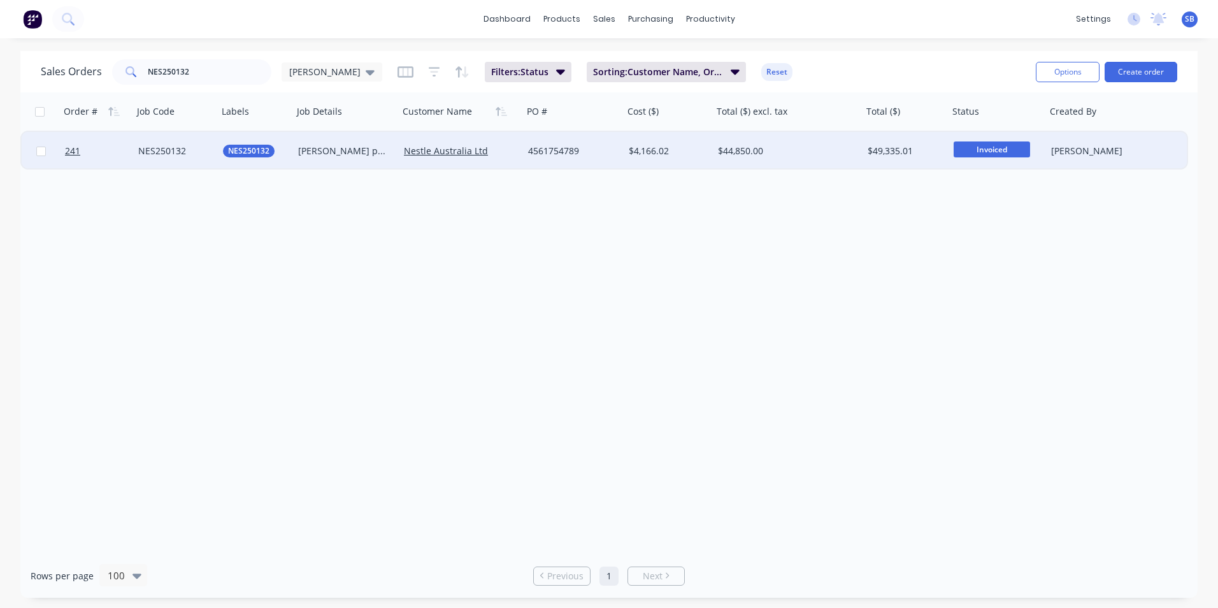
click at [846, 141] on div "$44,850.00" at bounding box center [788, 151] width 150 height 38
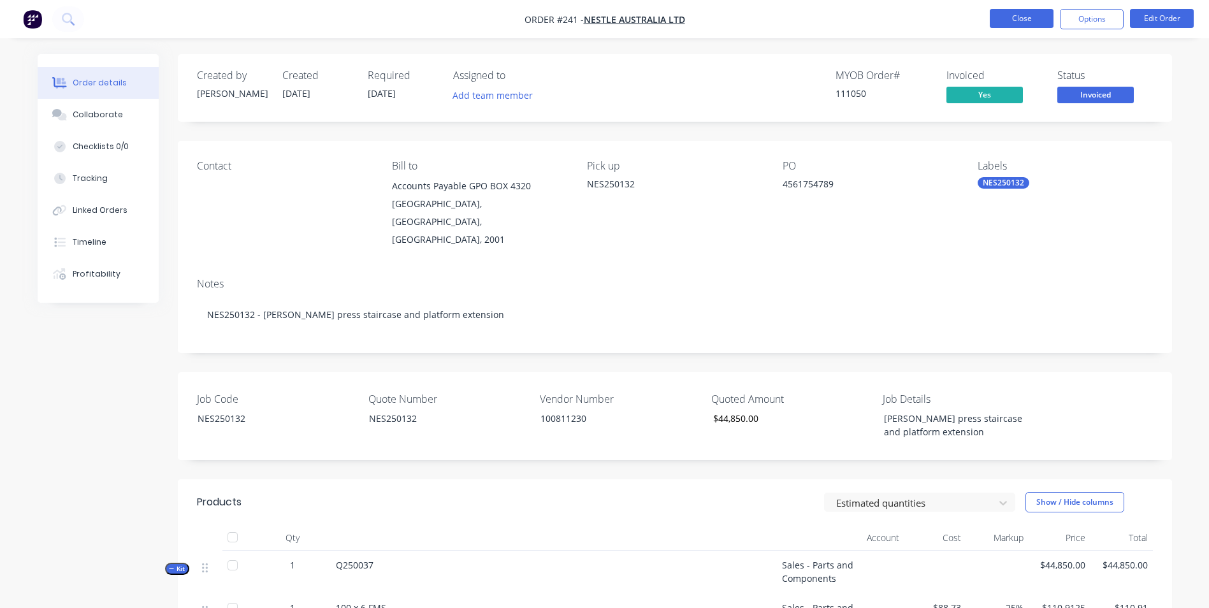
click at [1013, 10] on button "Close" at bounding box center [1021, 18] width 64 height 19
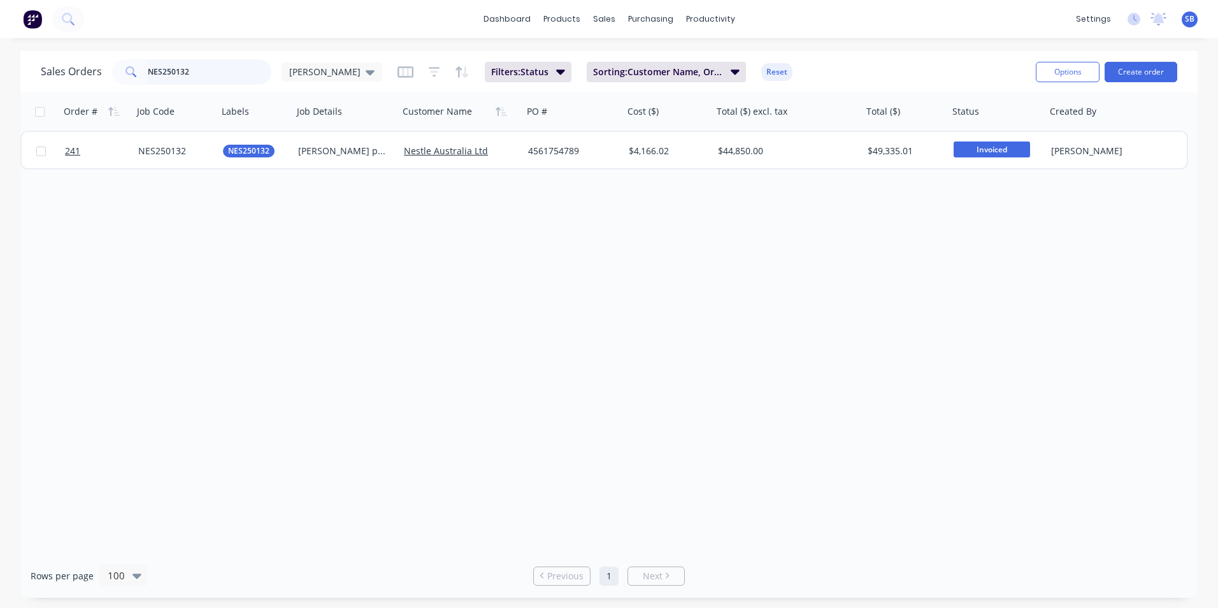
click at [198, 71] on input "NES250132" at bounding box center [210, 71] width 124 height 25
